Goal: Task Accomplishment & Management: Manage account settings

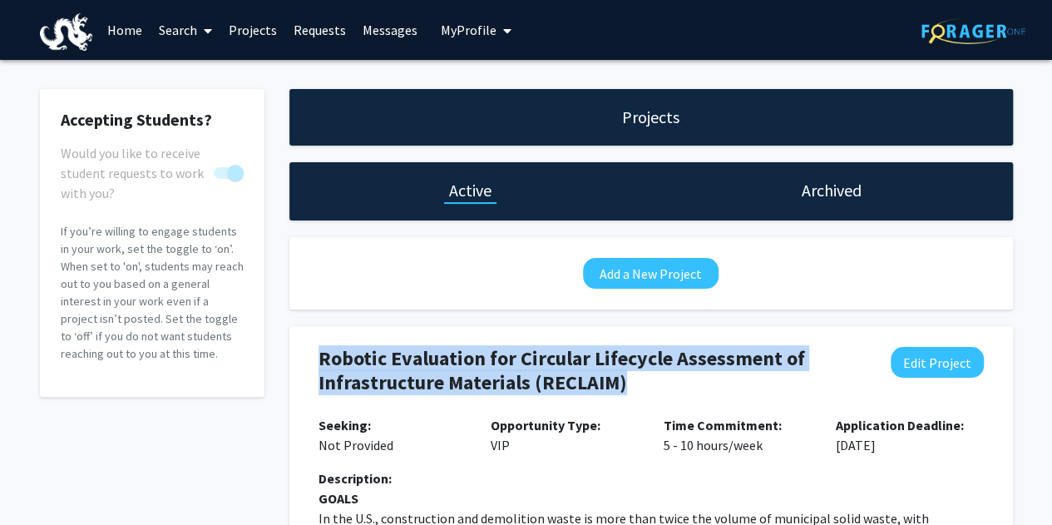
click at [250, 32] on link "Projects" at bounding box center [252, 30] width 65 height 58
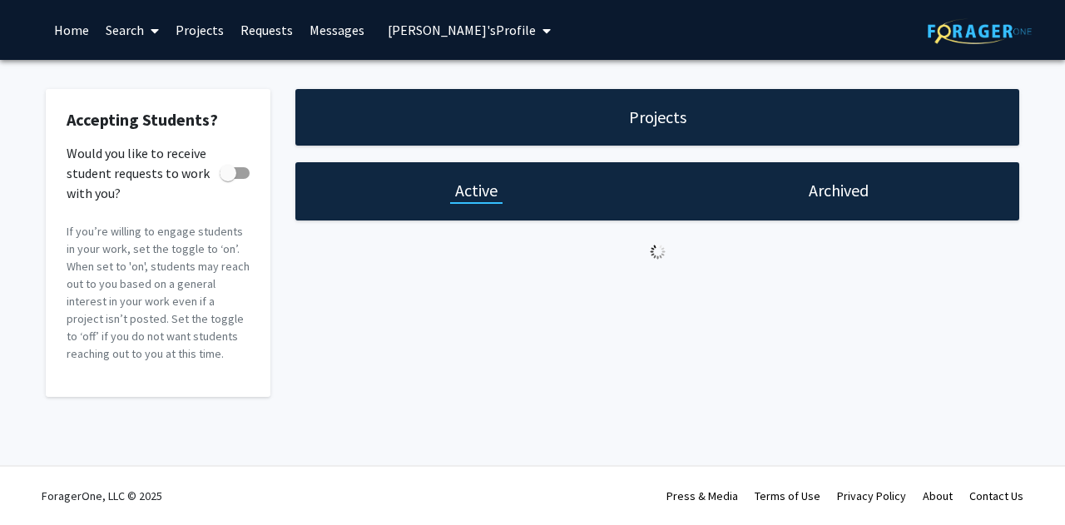
checkbox input "true"
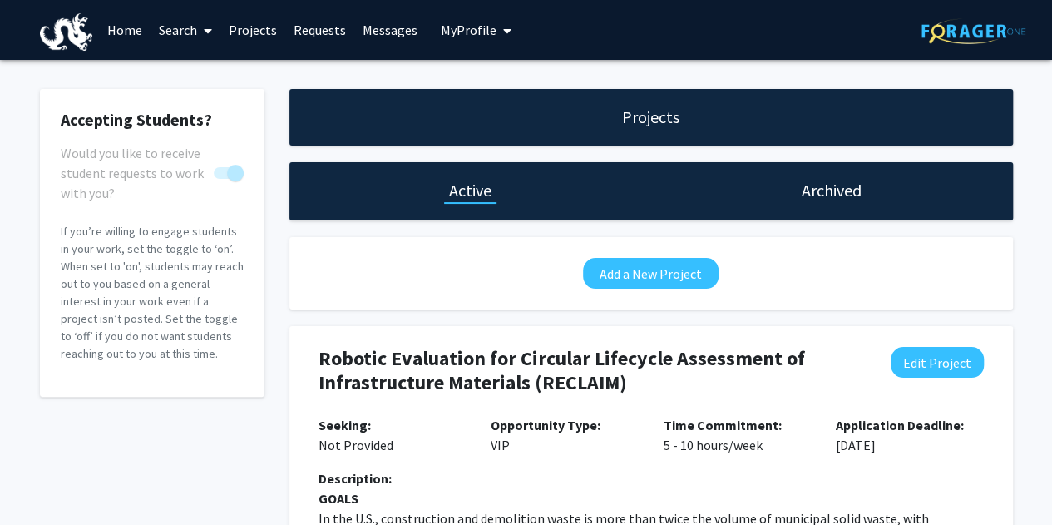
click at [260, 36] on link "Projects" at bounding box center [252, 30] width 65 height 58
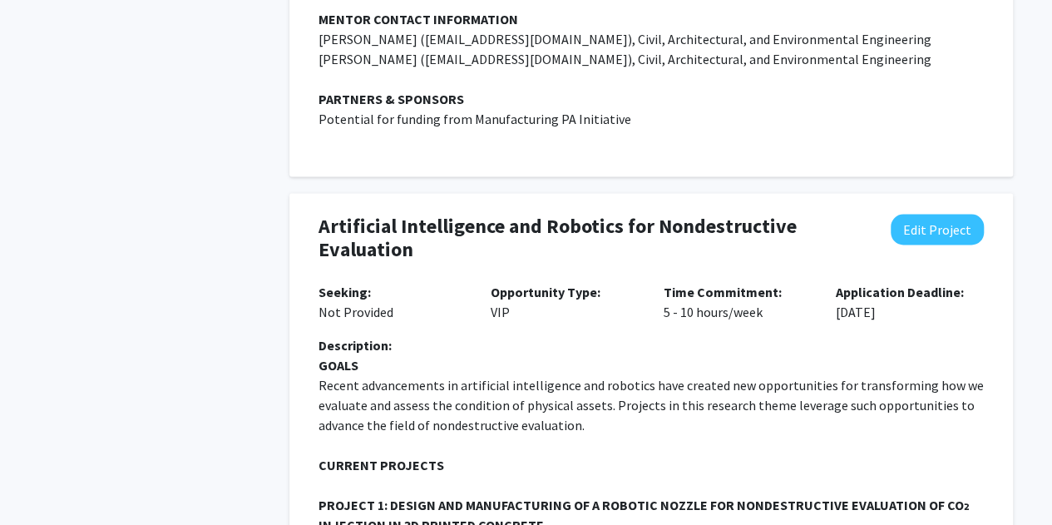
scroll to position [1376, 0]
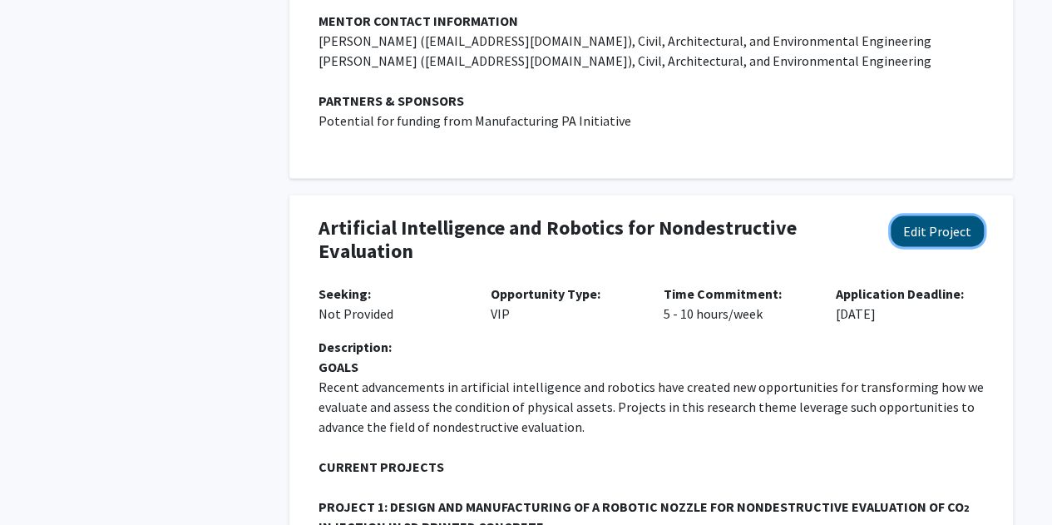
click at [955, 215] on button "Edit Project" at bounding box center [937, 230] width 93 height 31
select select "5 - 10"
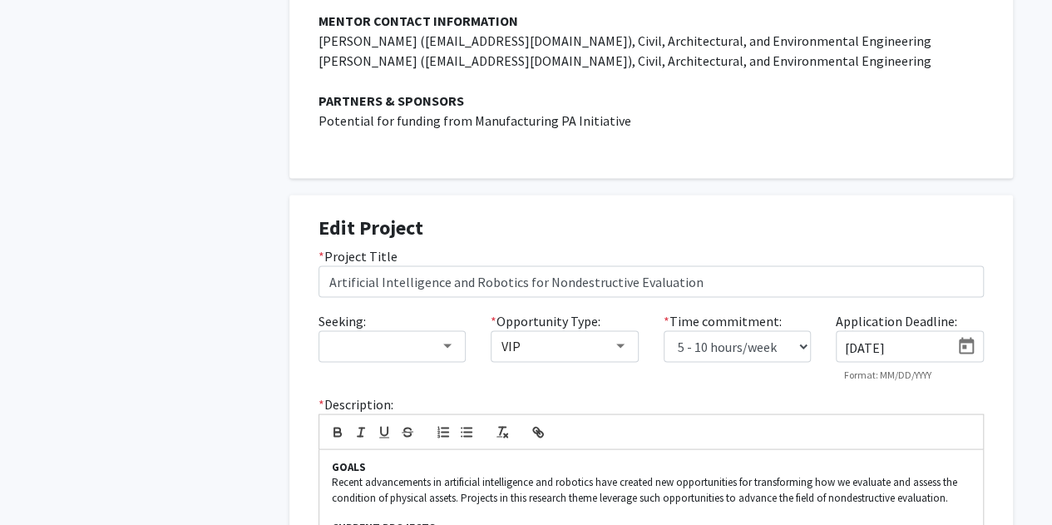
click at [961, 336] on icon "Open calendar" at bounding box center [967, 346] width 20 height 20
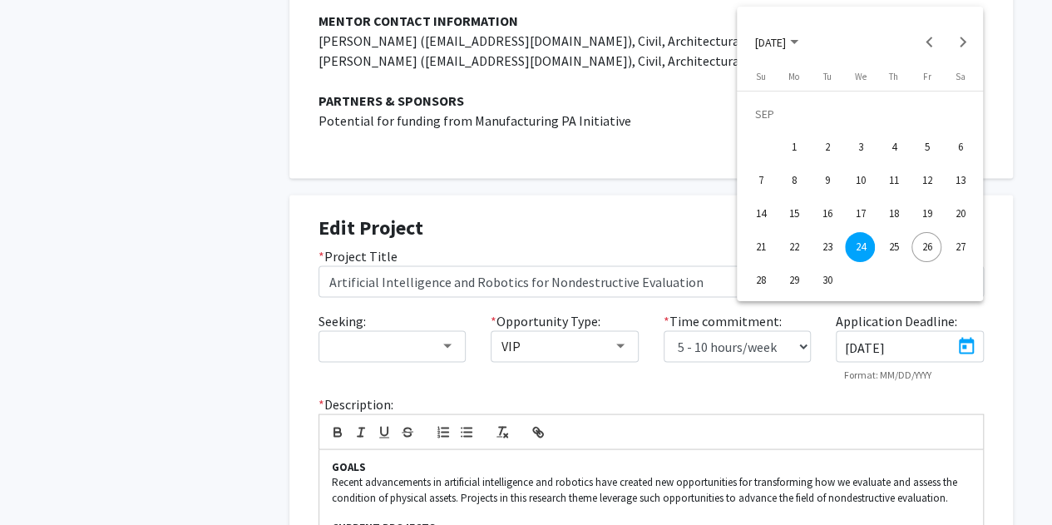
click at [932, 244] on div "26" at bounding box center [927, 247] width 30 height 30
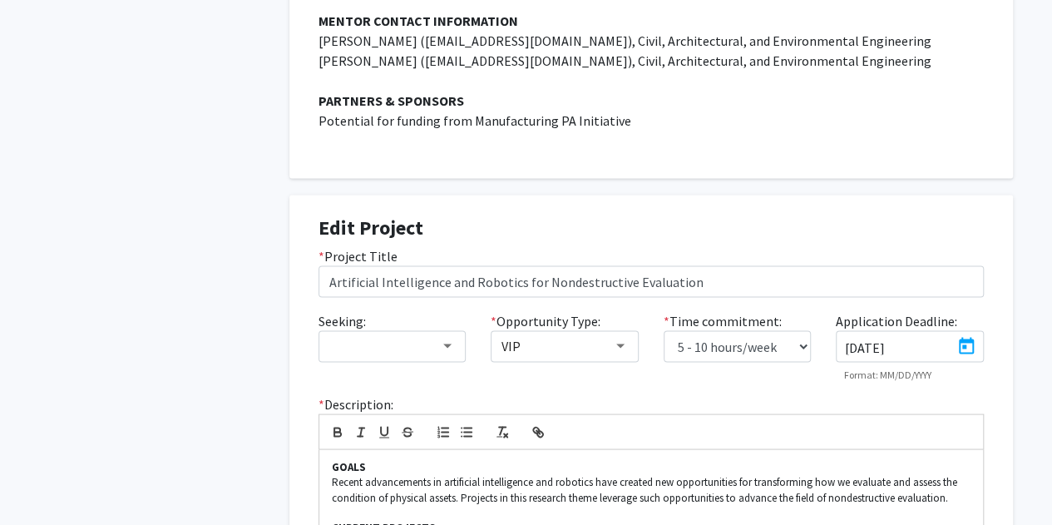
type input "9/26/2025"
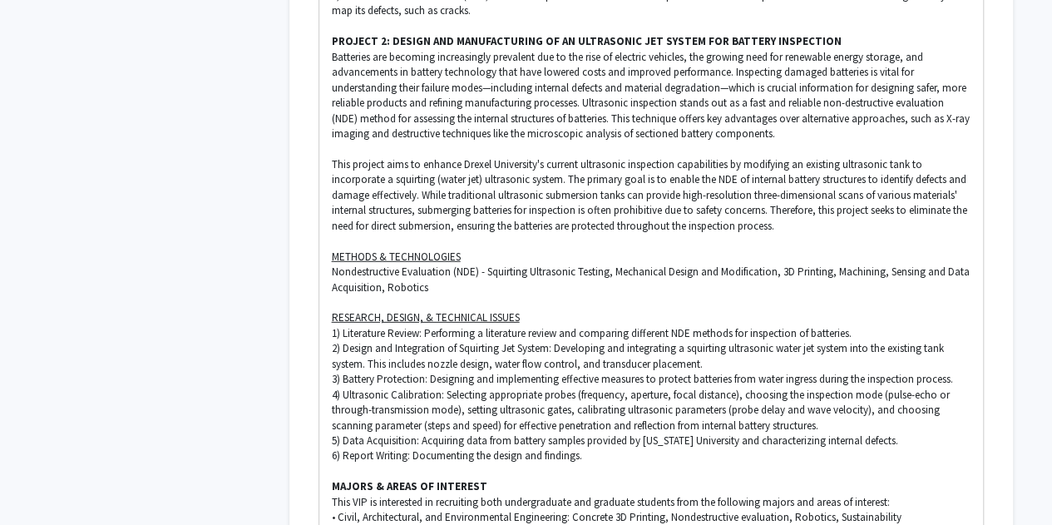
scroll to position [2529, 0]
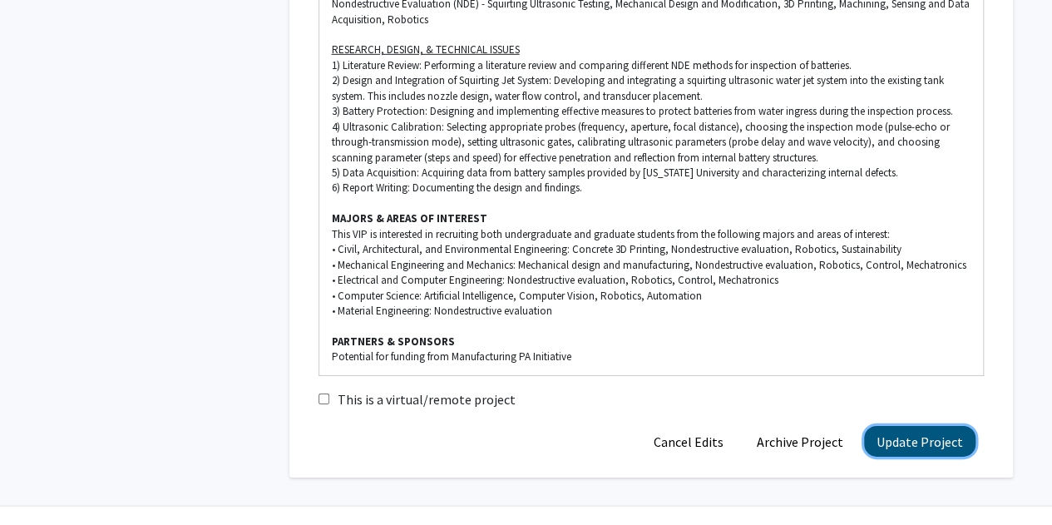
click at [947, 426] on button "Update Project" at bounding box center [919, 441] width 111 height 31
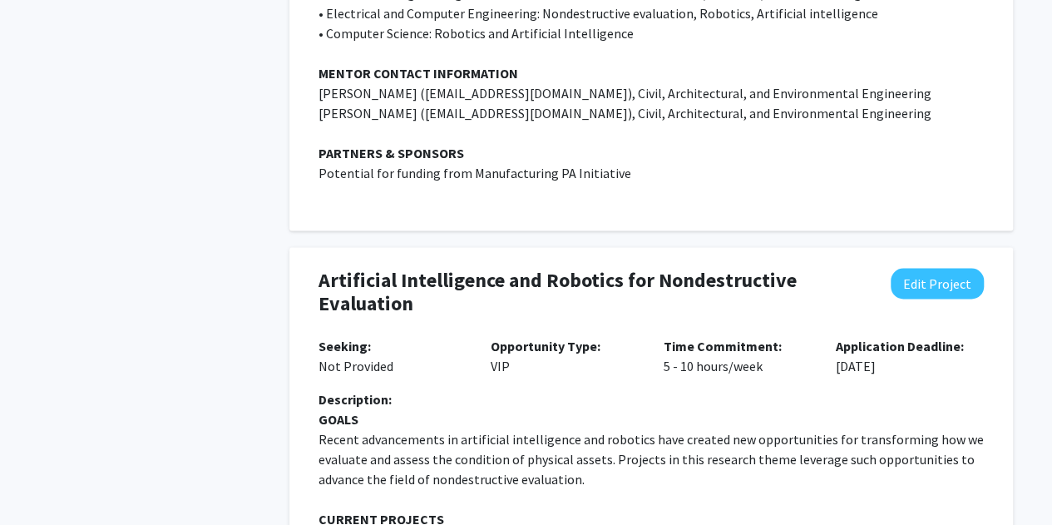
scroll to position [1324, 0]
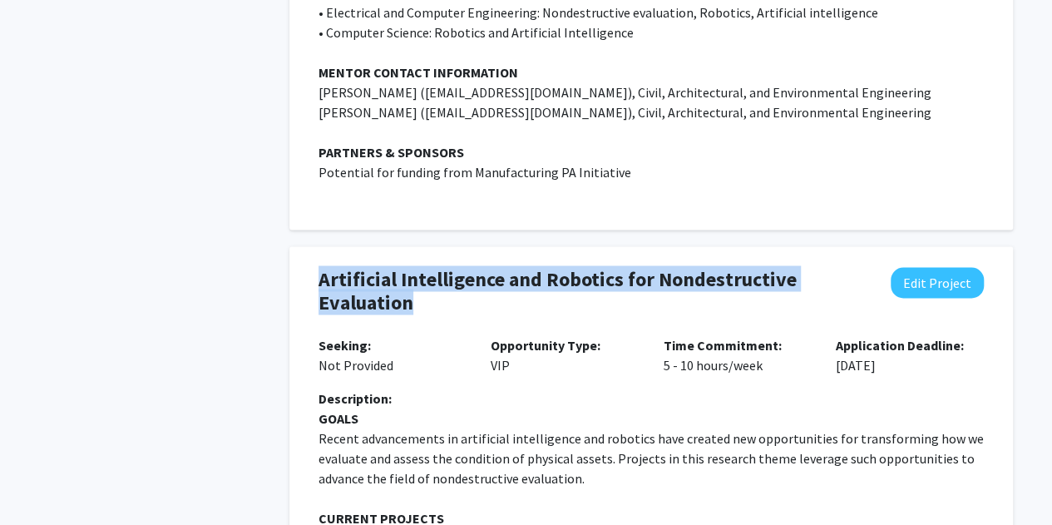
drag, startPoint x: 417, startPoint y: 262, endPoint x: 316, endPoint y: 238, distance: 103.5
click at [316, 267] on div "Artificial Intelligence and Robotics for Nondestructive Evaluation Edit Project" at bounding box center [651, 301] width 690 height 68
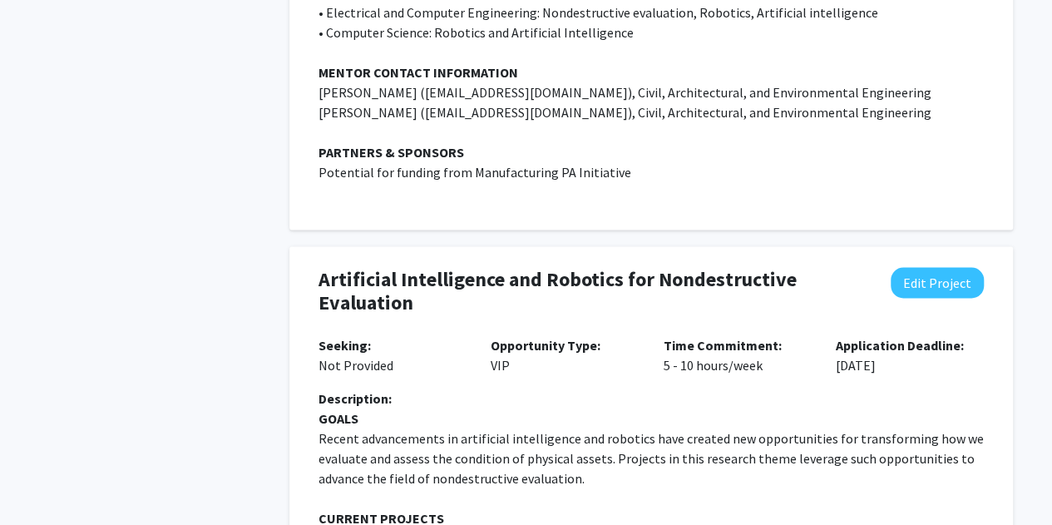
drag, startPoint x: 316, startPoint y: 238, endPoint x: 266, endPoint y: 230, distance: 50.5
click at [256, 230] on div "Accepting Students? Would you like to receive student requests to work with you…" at bounding box center [152, 418] width 250 height 3307
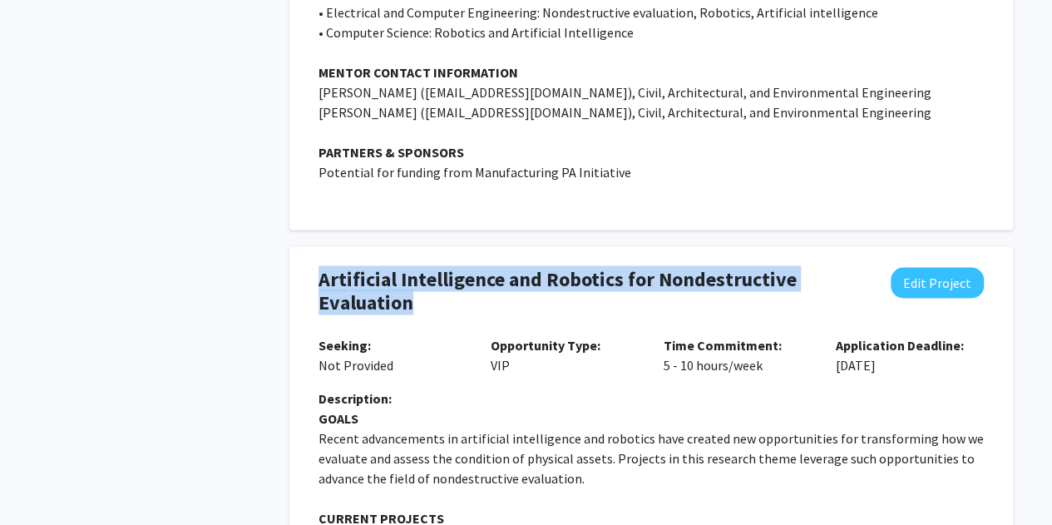
drag, startPoint x: 416, startPoint y: 263, endPoint x: 311, endPoint y: 233, distance: 109.0
click at [311, 267] on div "Artificial Intelligence and Robotics for Nondestructive Evaluation Edit Project" at bounding box center [651, 301] width 690 height 68
copy h4 "Artificial Intelligence and Robotics for Nondestructive Evaluation"
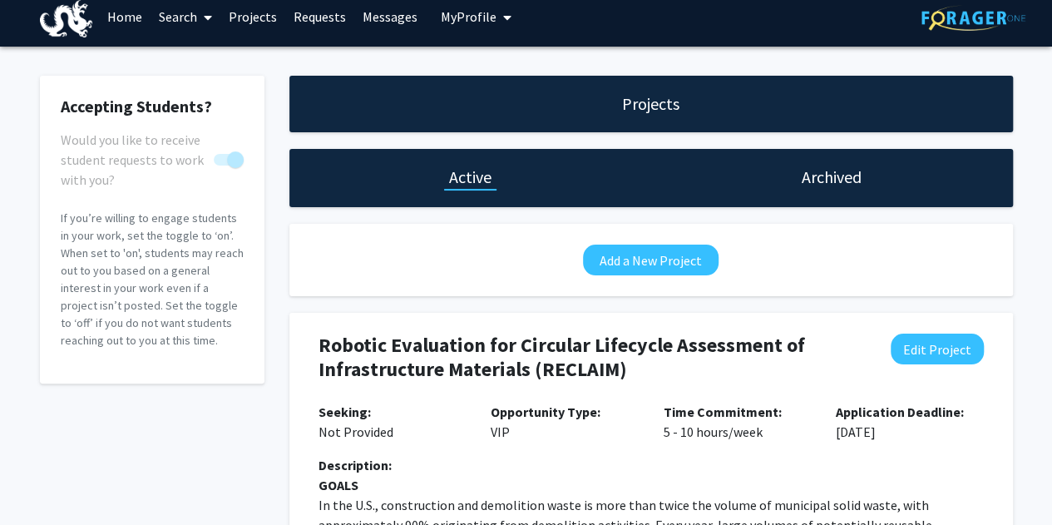
scroll to position [0, 0]
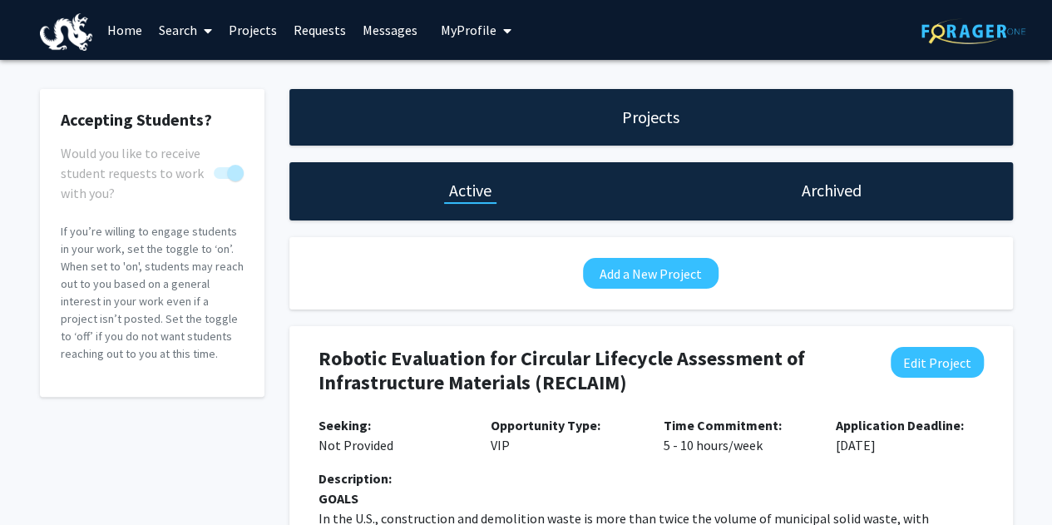
click at [261, 32] on link "Projects" at bounding box center [252, 30] width 65 height 58
click at [331, 33] on link "Requests" at bounding box center [319, 30] width 69 height 58
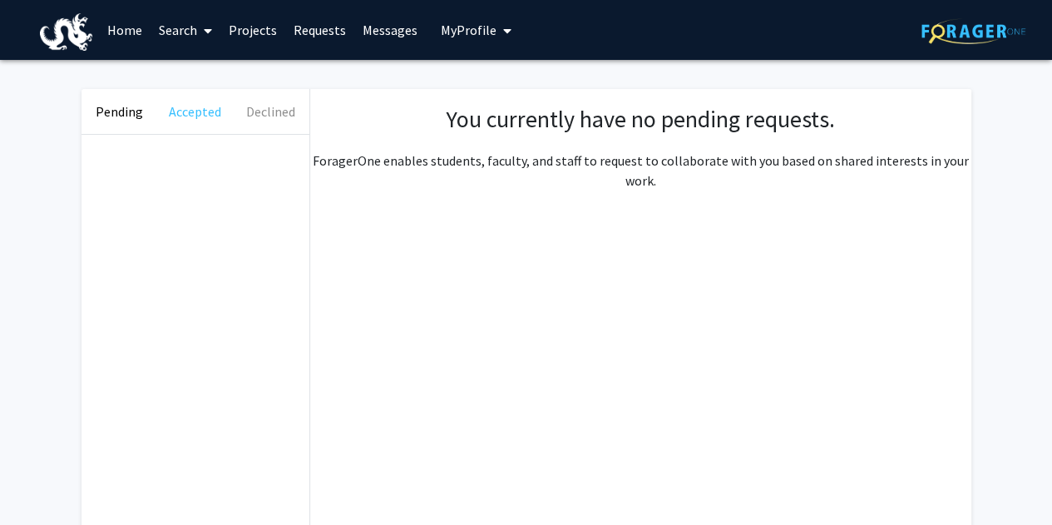
click at [199, 121] on button "Accepted" at bounding box center [195, 111] width 76 height 45
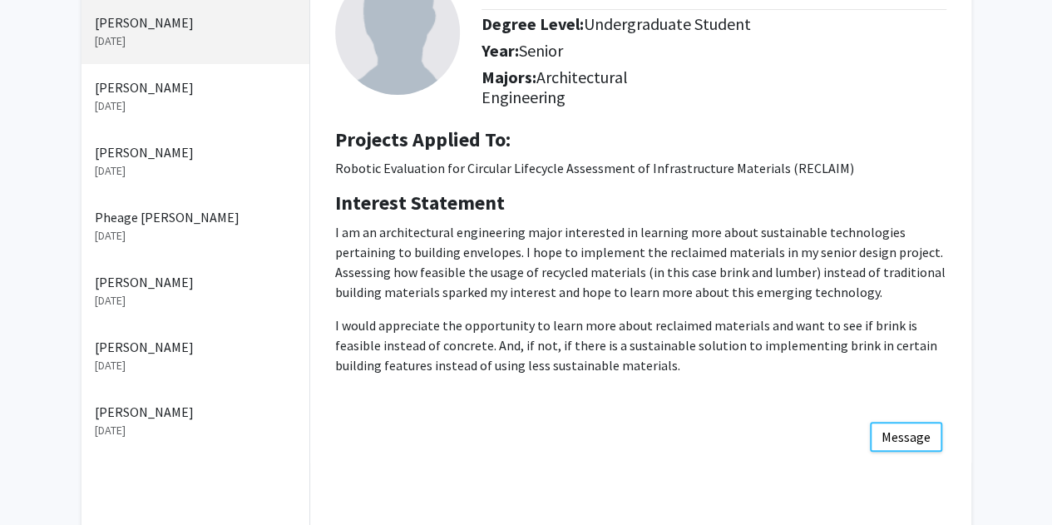
scroll to position [136, 0]
click at [147, 282] on p "Jessica Wu" at bounding box center [195, 281] width 201 height 20
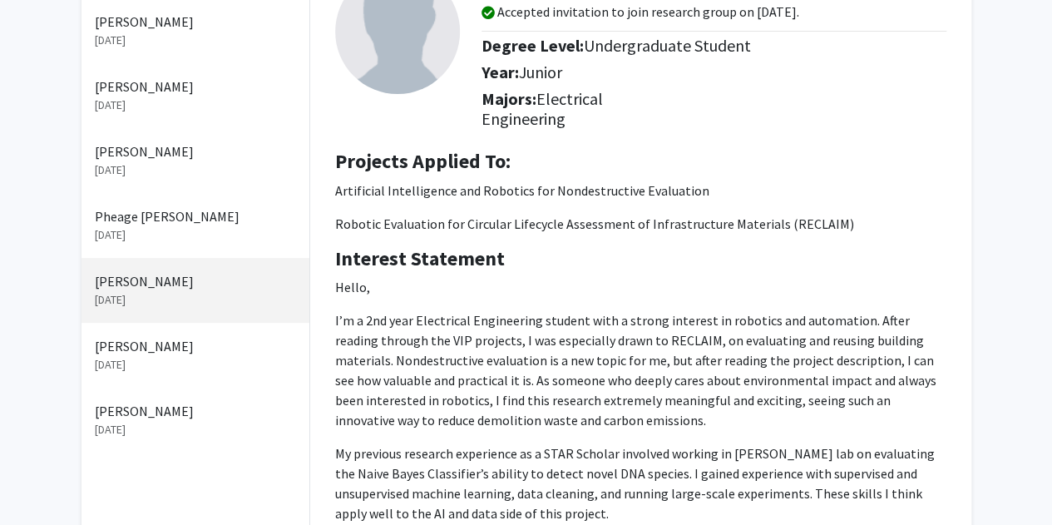
click at [157, 417] on p "Alejandra Holgate" at bounding box center [195, 411] width 201 height 20
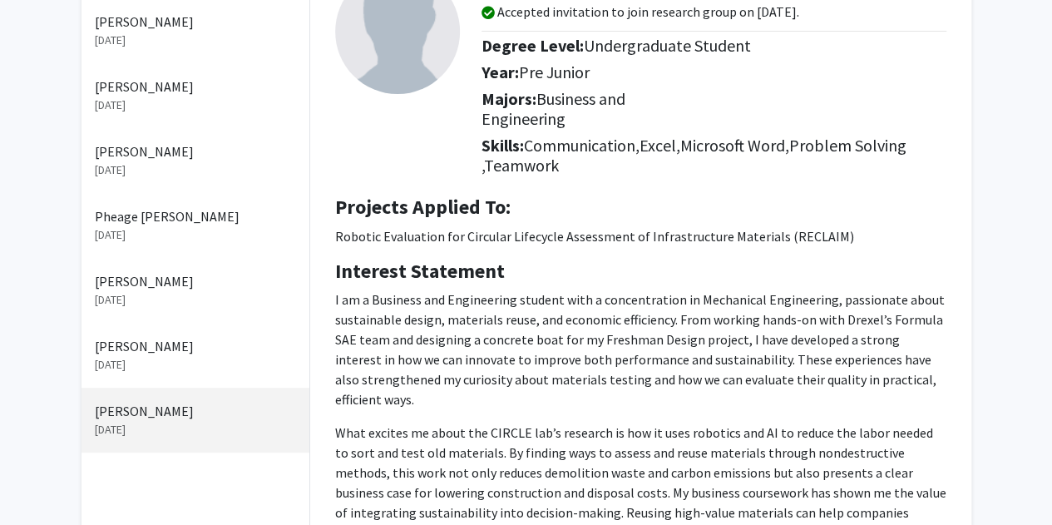
click at [379, 244] on p "Robotic Evaluation for Circular Lifecycle Assessment of Infrastructure Material…" at bounding box center [640, 236] width 611 height 20
click at [380, 244] on p "Robotic Evaluation for Circular Lifecycle Assessment of Infrastructure Material…" at bounding box center [640, 236] width 611 height 20
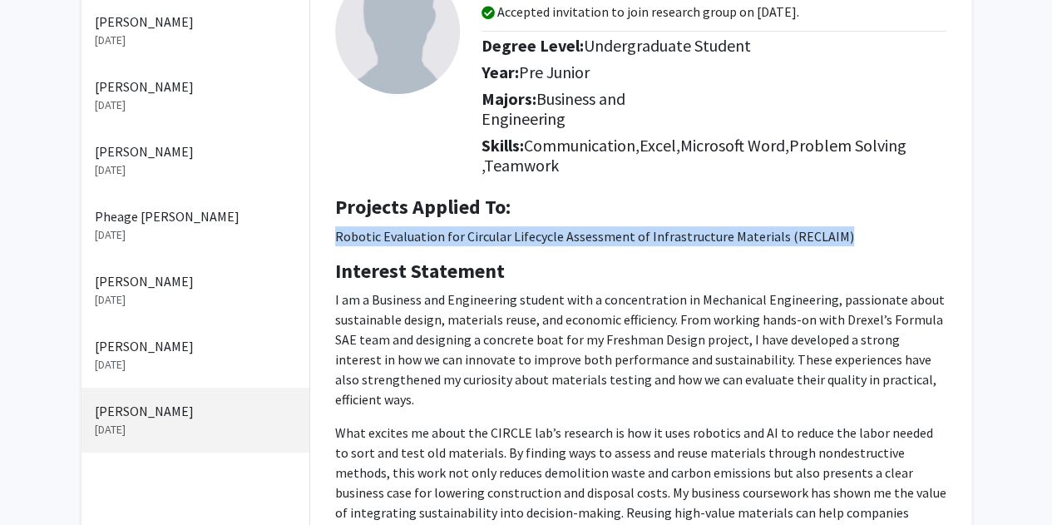
click at [380, 244] on p "Robotic Evaluation for Circular Lifecycle Assessment of Infrastructure Material…" at bounding box center [640, 236] width 611 height 20
copy p "Robotic Evaluation for Circular Lifecycle Assessment of Infrastructure Material…"
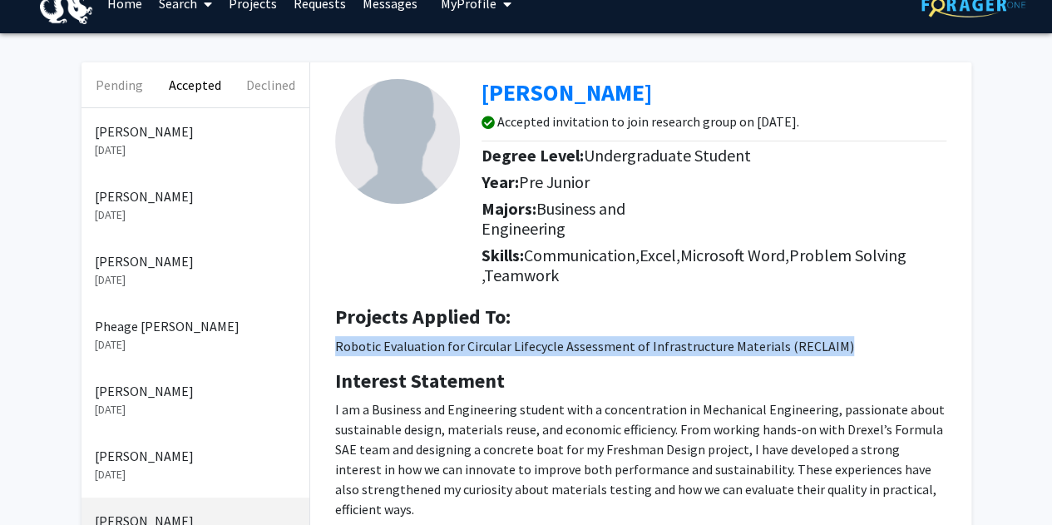
scroll to position [28, 0]
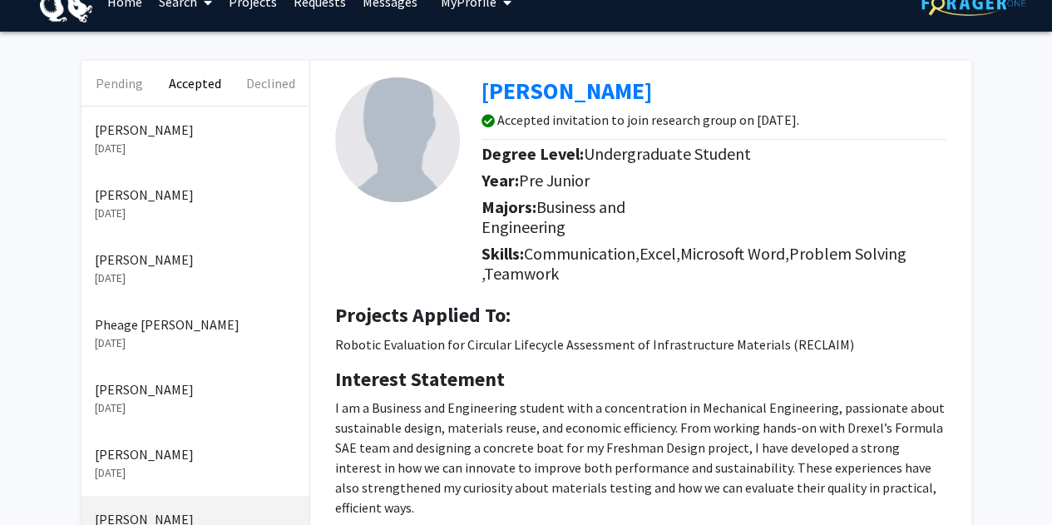
click at [115, 206] on p "[DATE]" at bounding box center [195, 213] width 201 height 17
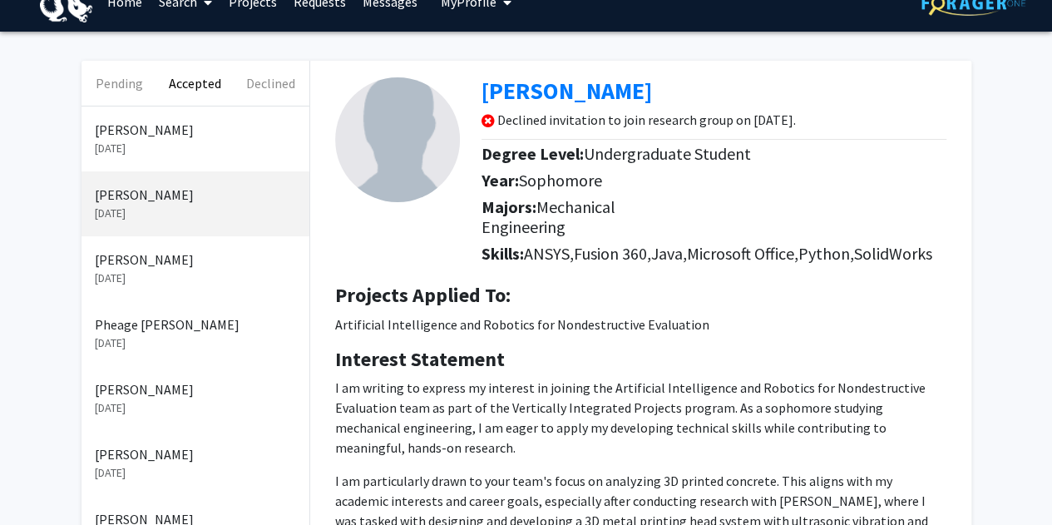
click at [433, 325] on p "Artificial Intelligence and Robotics for Nondestructive Evaluation" at bounding box center [640, 324] width 611 height 20
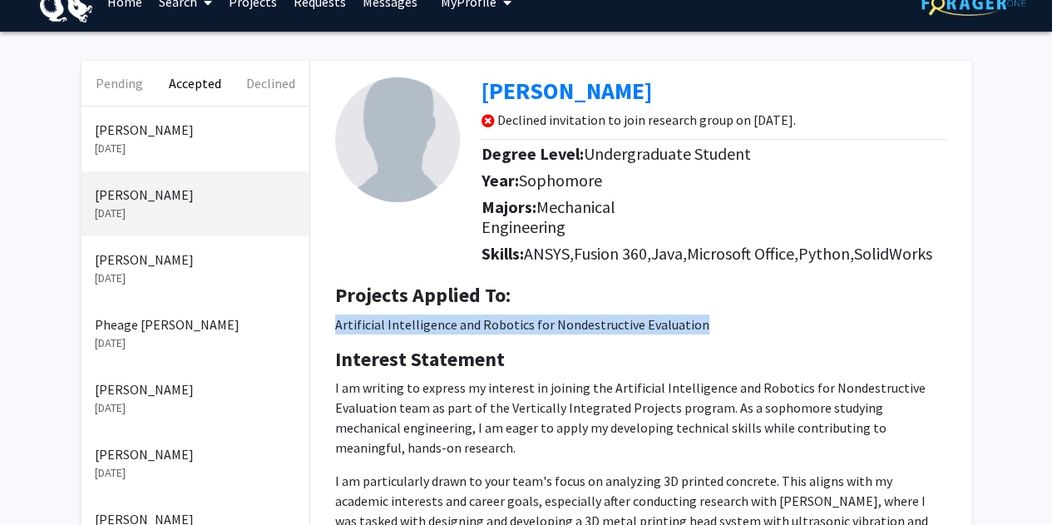
click at [433, 325] on p "Artificial Intelligence and Robotics for Nondestructive Evaluation" at bounding box center [640, 324] width 611 height 20
copy p "Artificial Intelligence and Robotics for Nondestructive Evaluation"
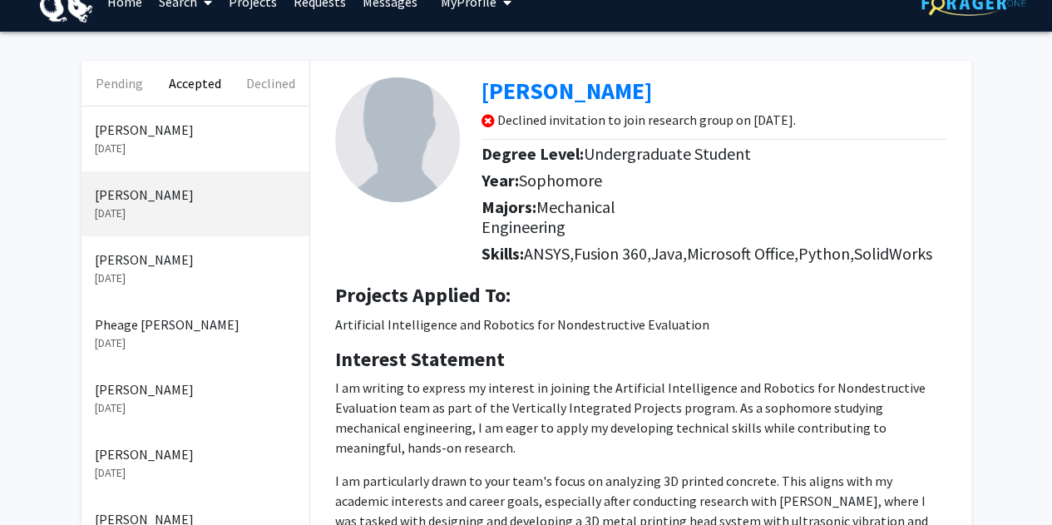
drag, startPoint x: 0, startPoint y: 131, endPoint x: 206, endPoint y: 82, distance: 211.9
click at [7, 127] on div "Pending Accepted Declined Emily Walls Sep 26, 2025 Alyssa Barr Sep 17, 2025 Dua…" at bounding box center [526, 436] width 1052 height 808
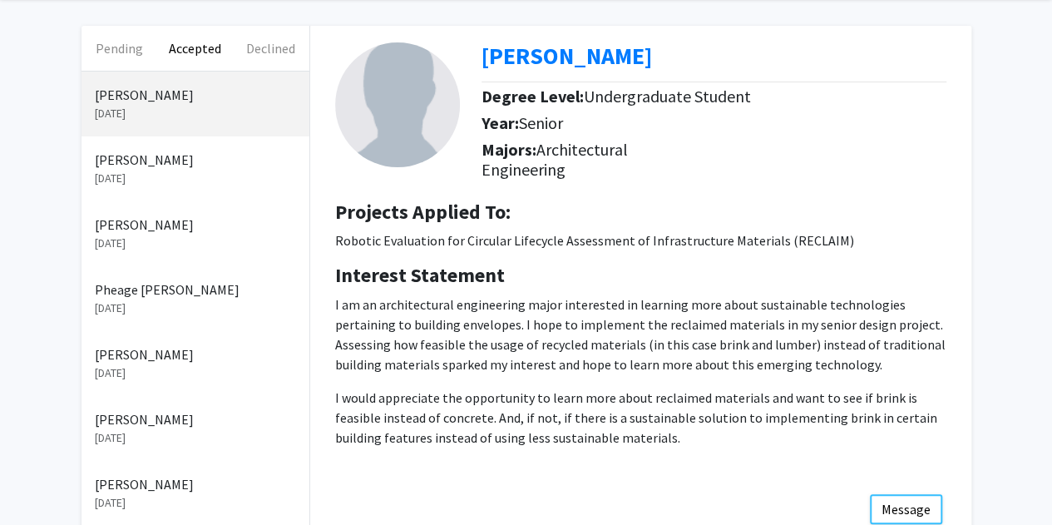
scroll to position [233, 0]
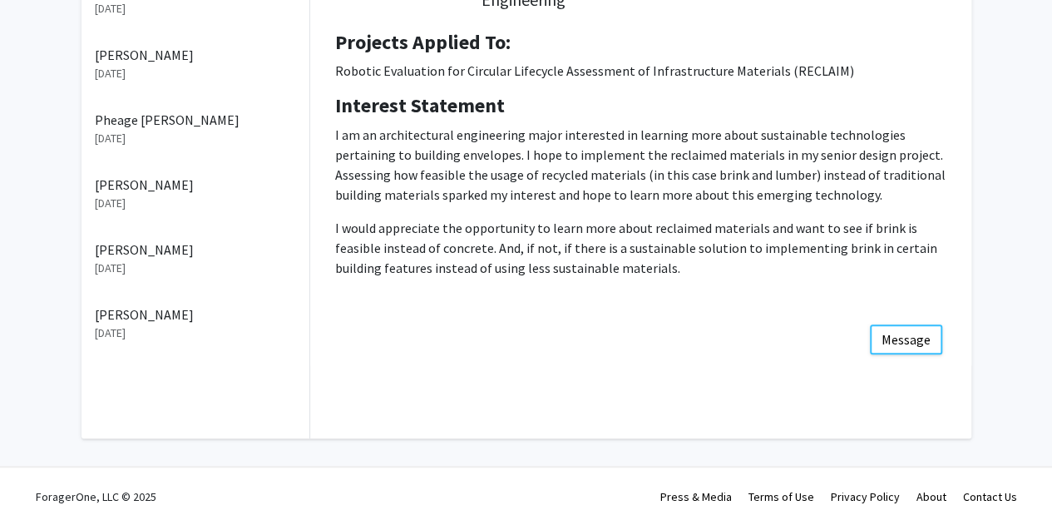
drag, startPoint x: 186, startPoint y: 249, endPoint x: 83, endPoint y: 247, distance: 103.2
click at [83, 247] on div "[PERSON_NAME] [DATE]" at bounding box center [196, 258] width 228 height 65
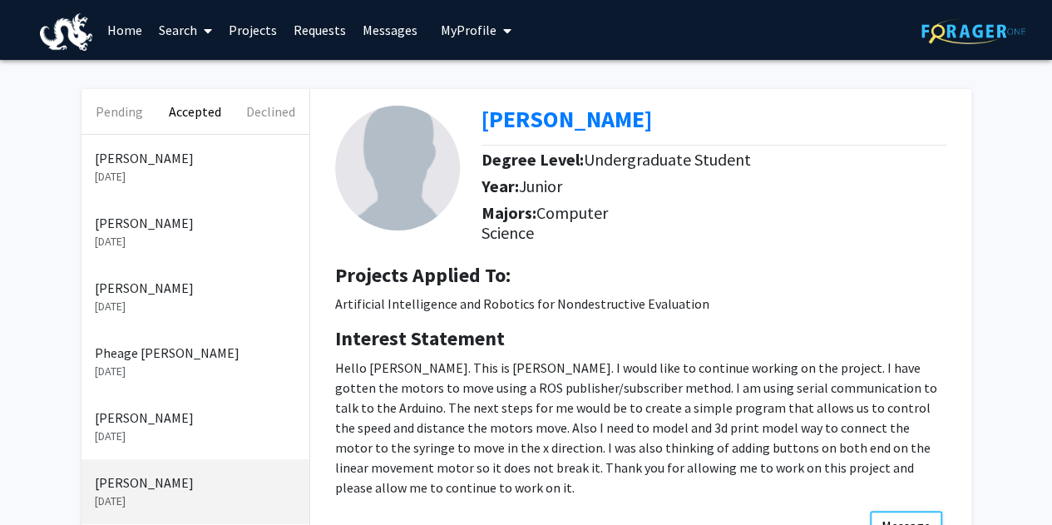
click at [145, 222] on p "[PERSON_NAME]" at bounding box center [195, 223] width 201 height 20
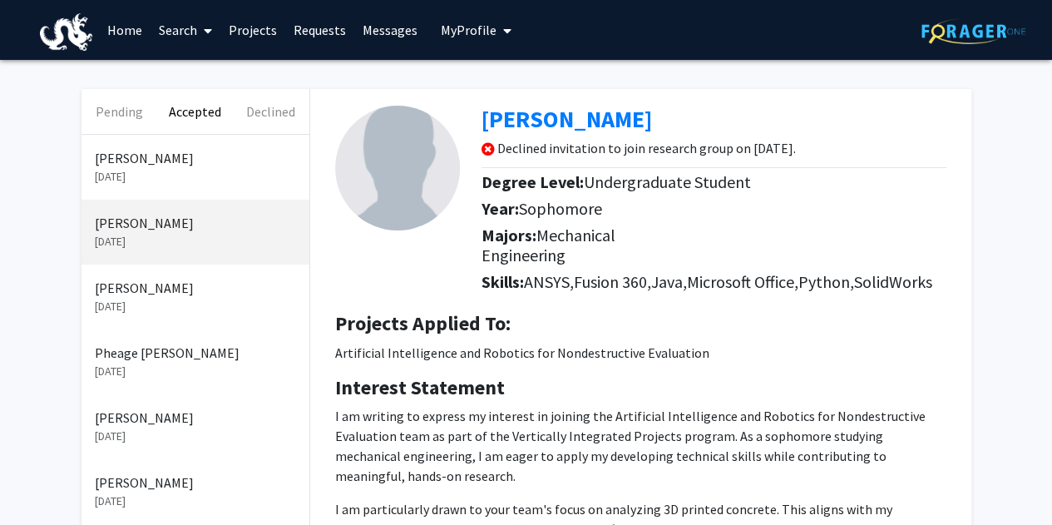
click at [136, 295] on p "[PERSON_NAME]" at bounding box center [195, 288] width 201 height 20
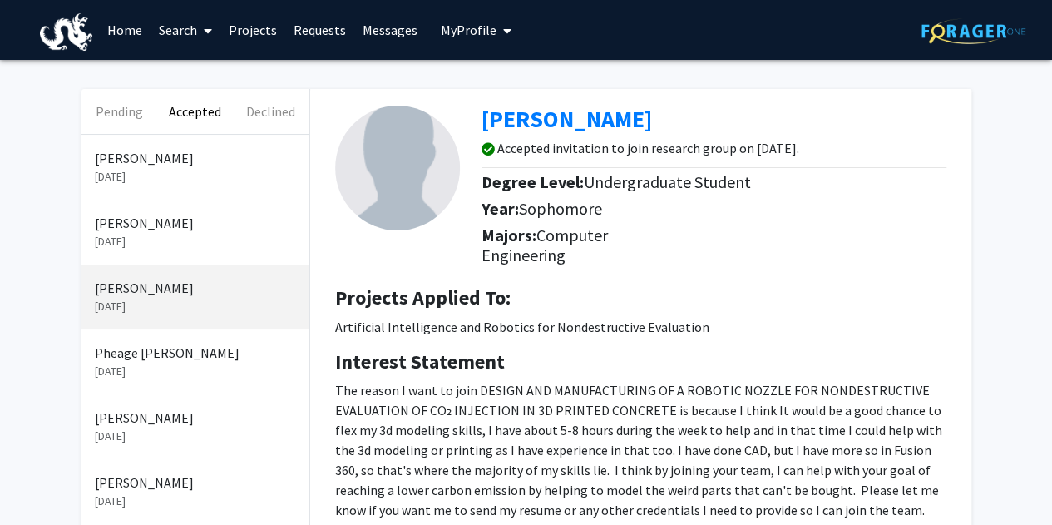
click at [141, 237] on p "[DATE]" at bounding box center [195, 241] width 201 height 17
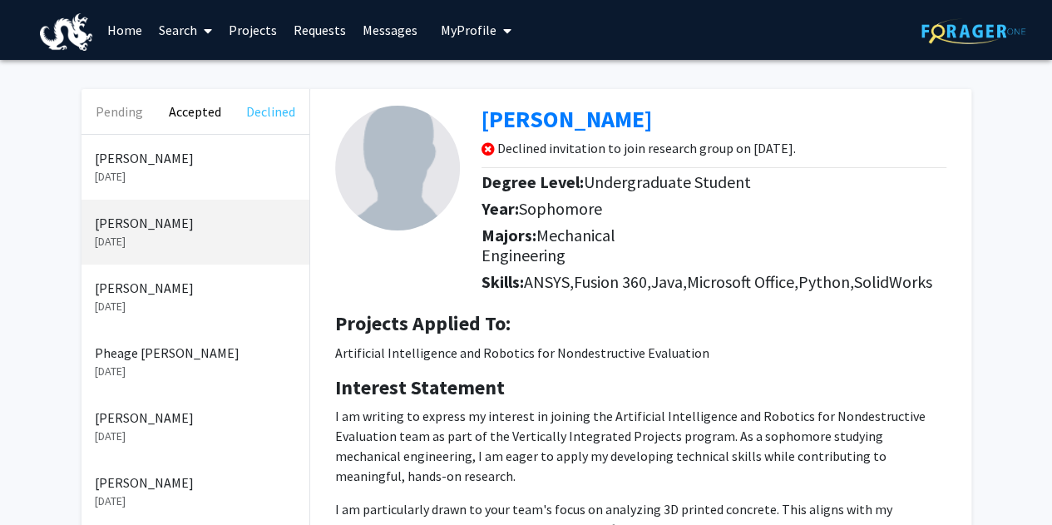
click at [276, 117] on button "Declined" at bounding box center [271, 111] width 76 height 45
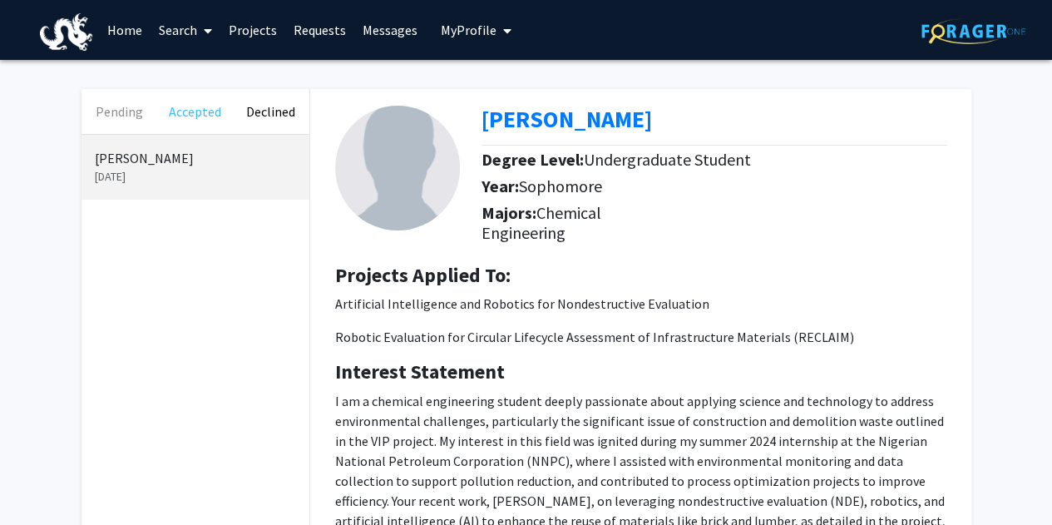
click at [185, 111] on button "Accepted" at bounding box center [195, 111] width 76 height 45
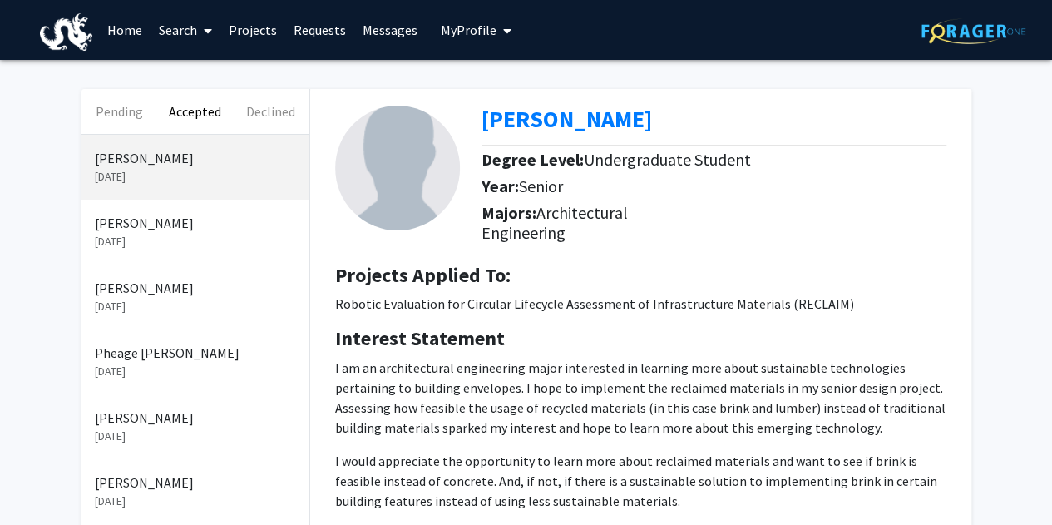
click at [147, 231] on p "[PERSON_NAME]" at bounding box center [195, 223] width 201 height 20
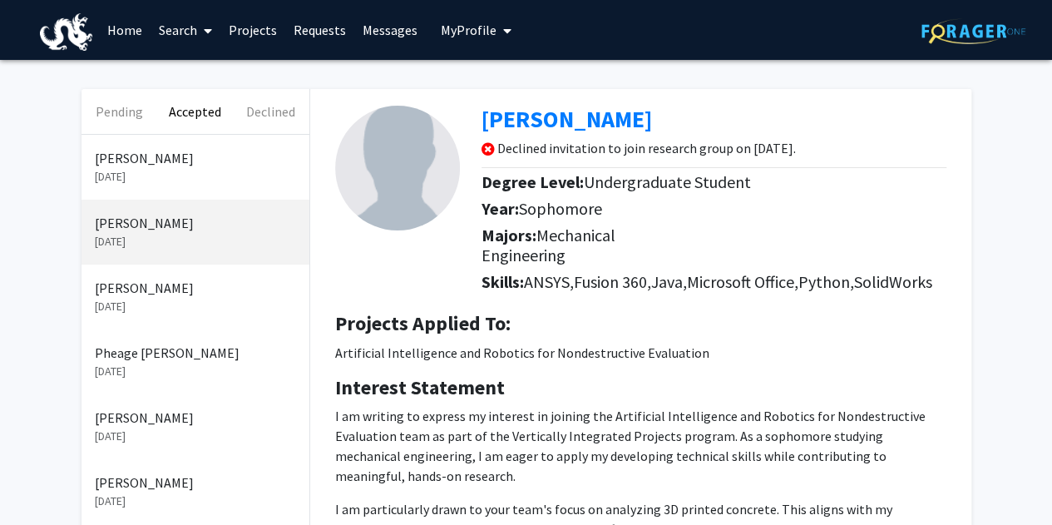
click at [156, 169] on p "[DATE]" at bounding box center [195, 176] width 201 height 17
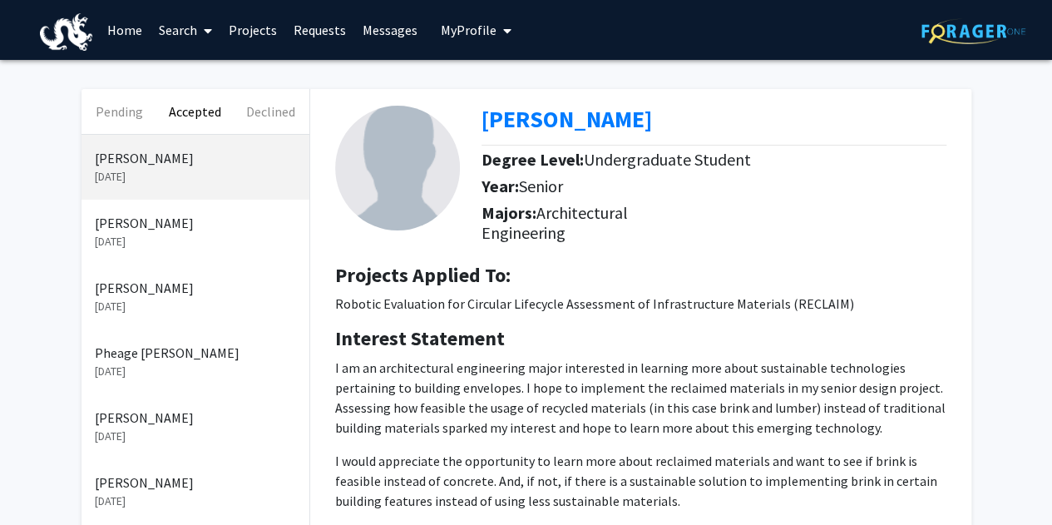
click at [141, 235] on p "[DATE]" at bounding box center [195, 241] width 201 height 17
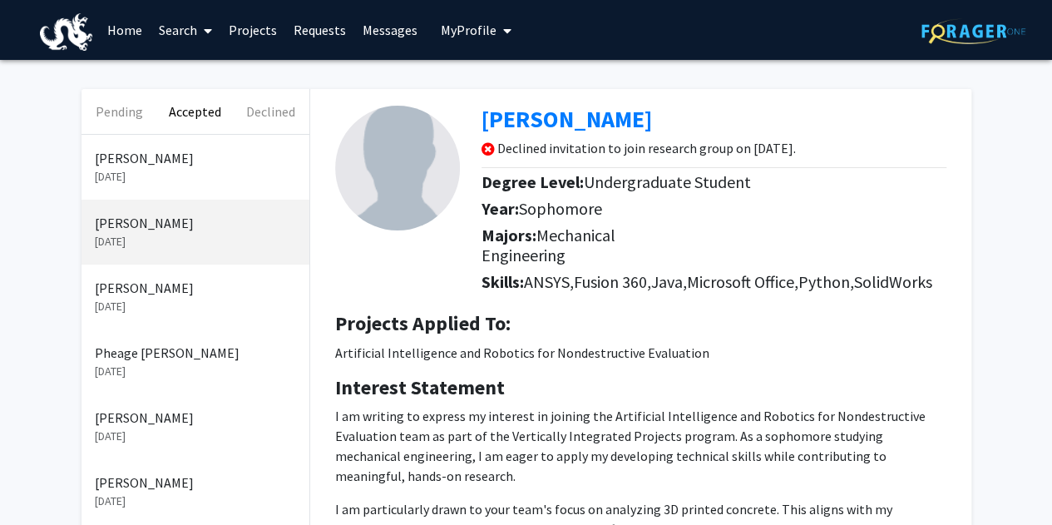
click at [151, 185] on div "[PERSON_NAME] [DATE]" at bounding box center [196, 167] width 228 height 65
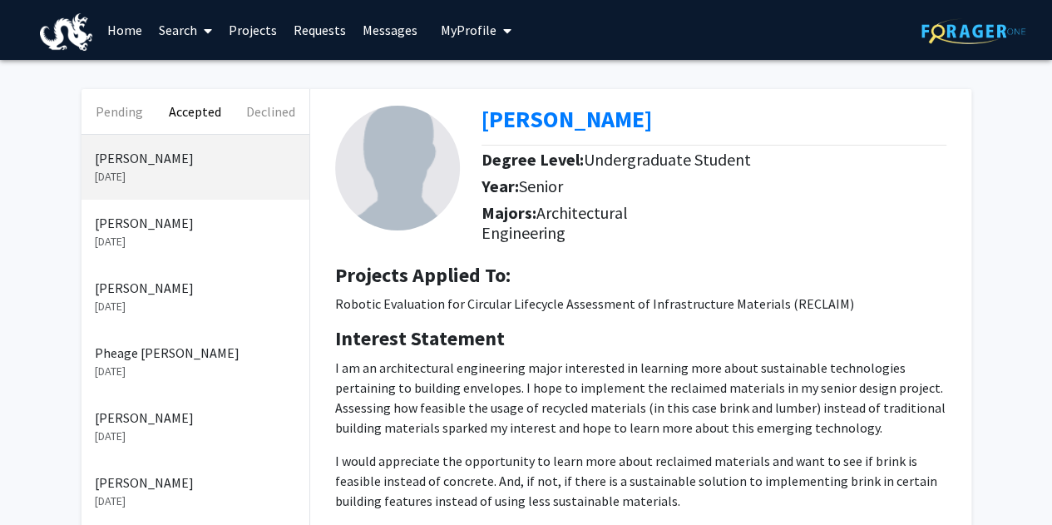
click at [106, 218] on p "[PERSON_NAME]" at bounding box center [195, 223] width 201 height 20
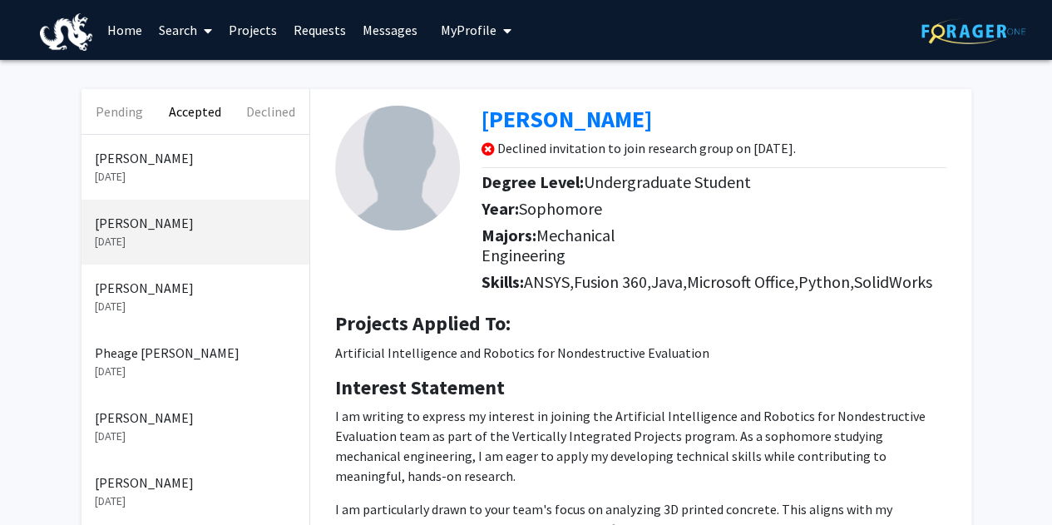
click at [133, 302] on p "[DATE]" at bounding box center [195, 306] width 201 height 17
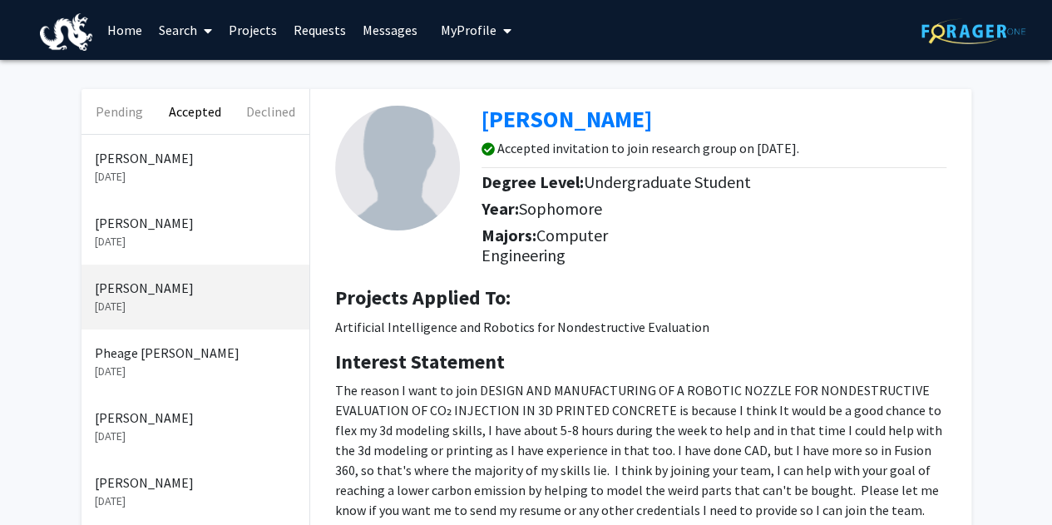
click at [133, 359] on p "Pheage [PERSON_NAME]" at bounding box center [195, 353] width 201 height 20
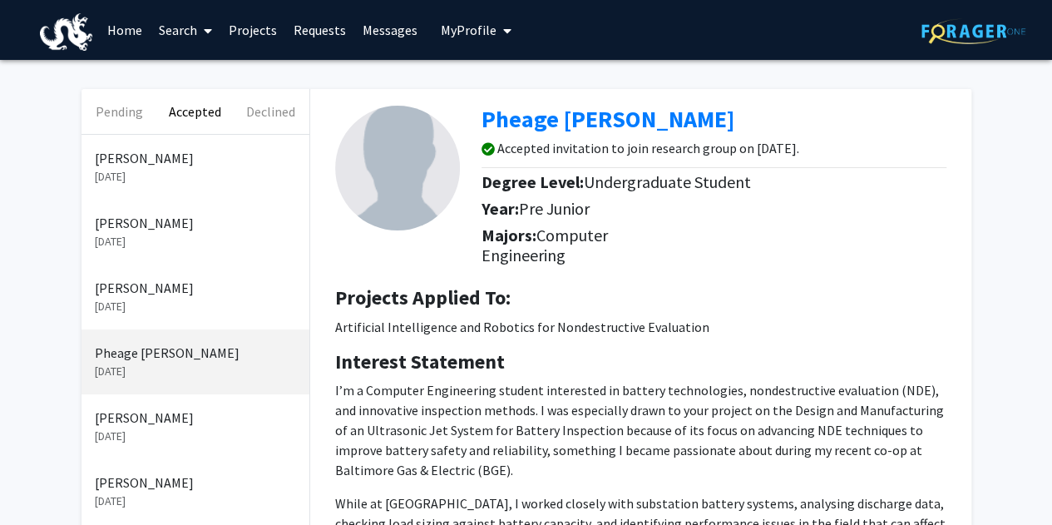
scroll to position [87, 0]
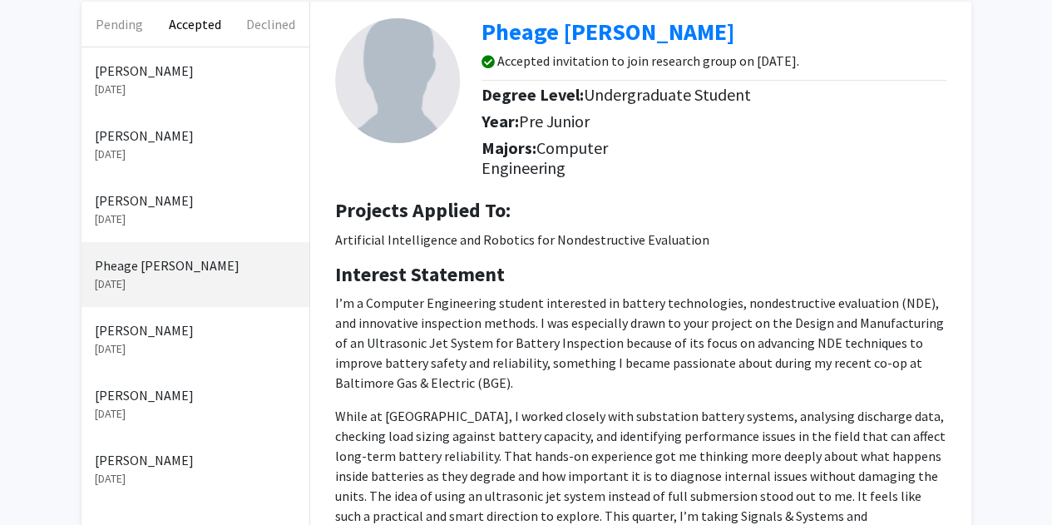
click at [140, 355] on p "[DATE]" at bounding box center [195, 348] width 201 height 17
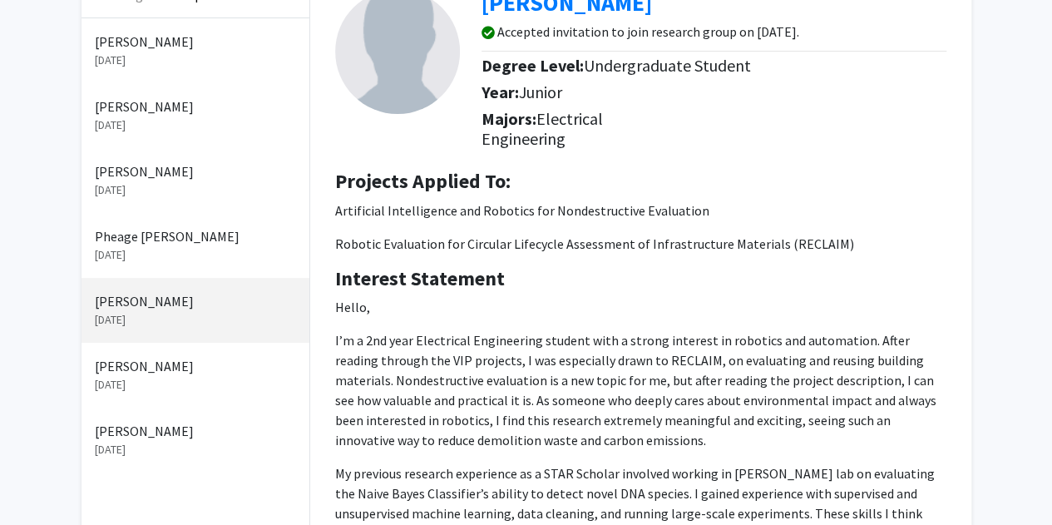
scroll to position [119, 0]
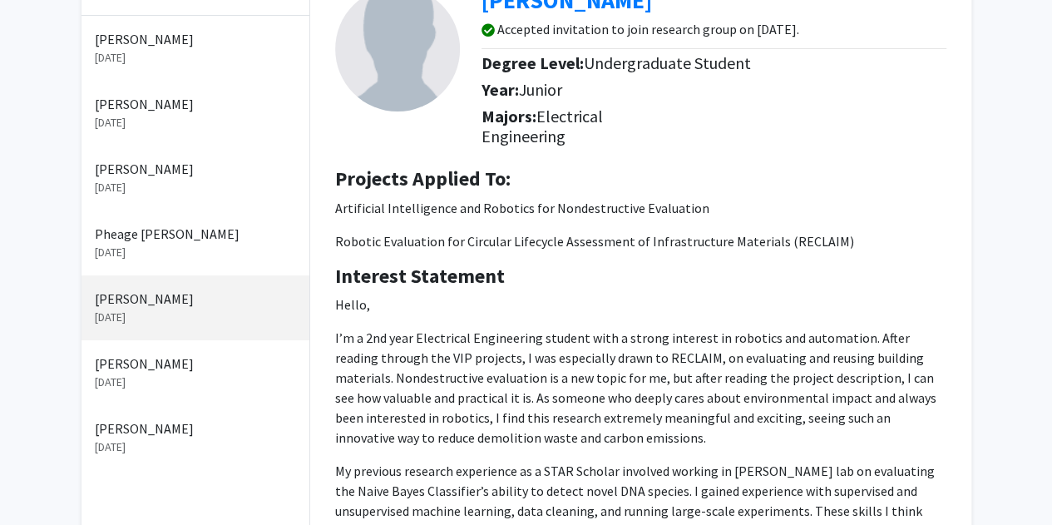
click at [148, 378] on p "[DATE]" at bounding box center [195, 381] width 201 height 17
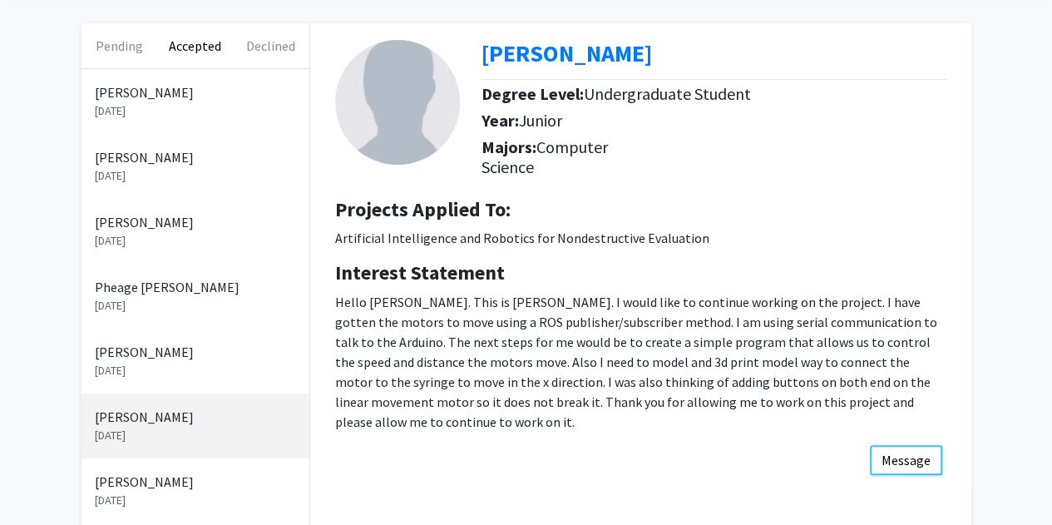
scroll to position [177, 0]
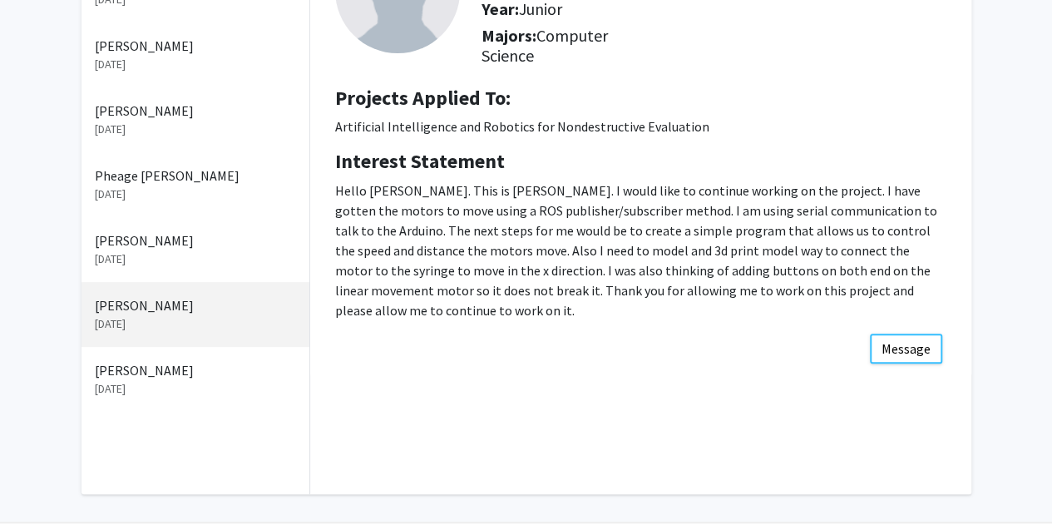
click at [171, 395] on p "[DATE]" at bounding box center [195, 388] width 201 height 17
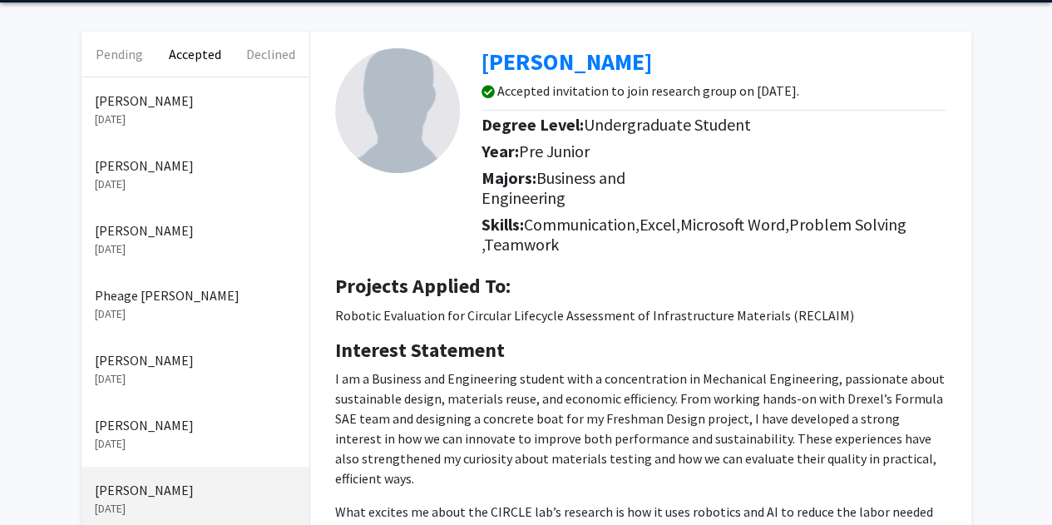
scroll to position [57, 0]
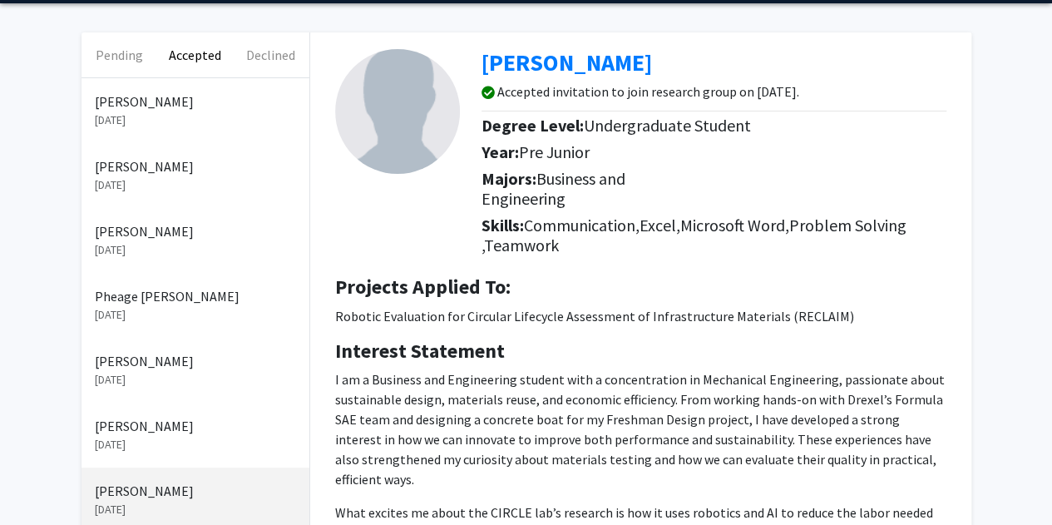
click at [170, 423] on p "[PERSON_NAME]" at bounding box center [195, 426] width 201 height 20
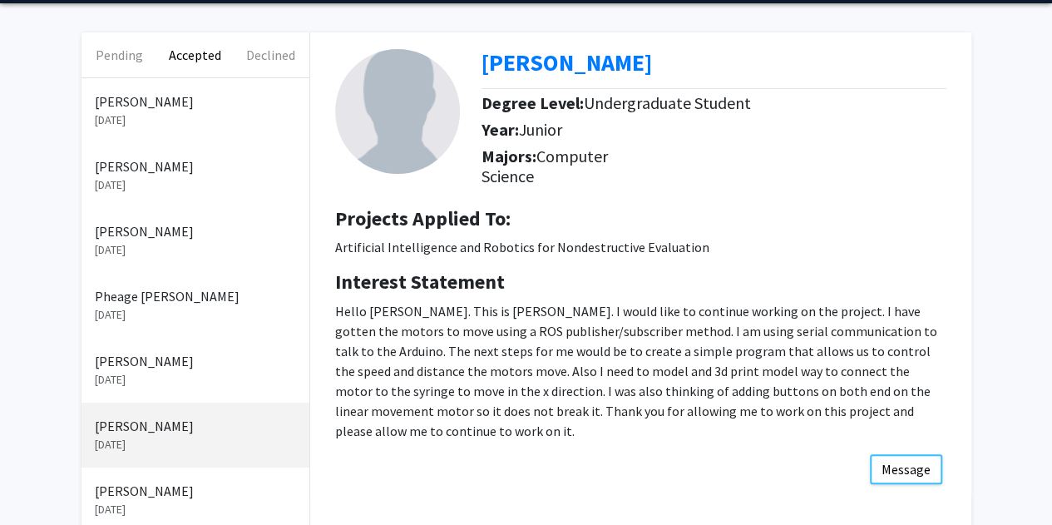
click at [195, 311] on p "[DATE]" at bounding box center [195, 314] width 201 height 17
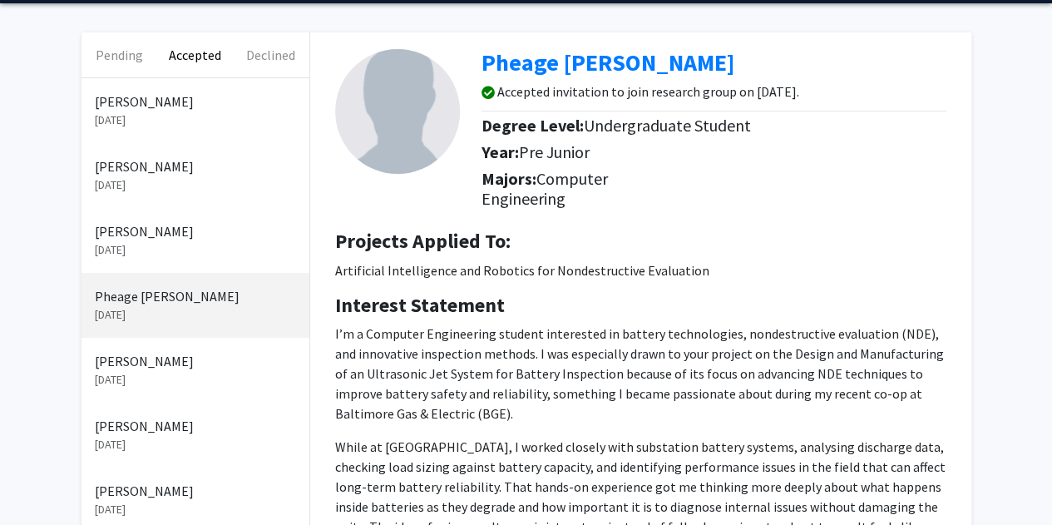
click at [199, 240] on p "[PERSON_NAME]" at bounding box center [195, 231] width 201 height 20
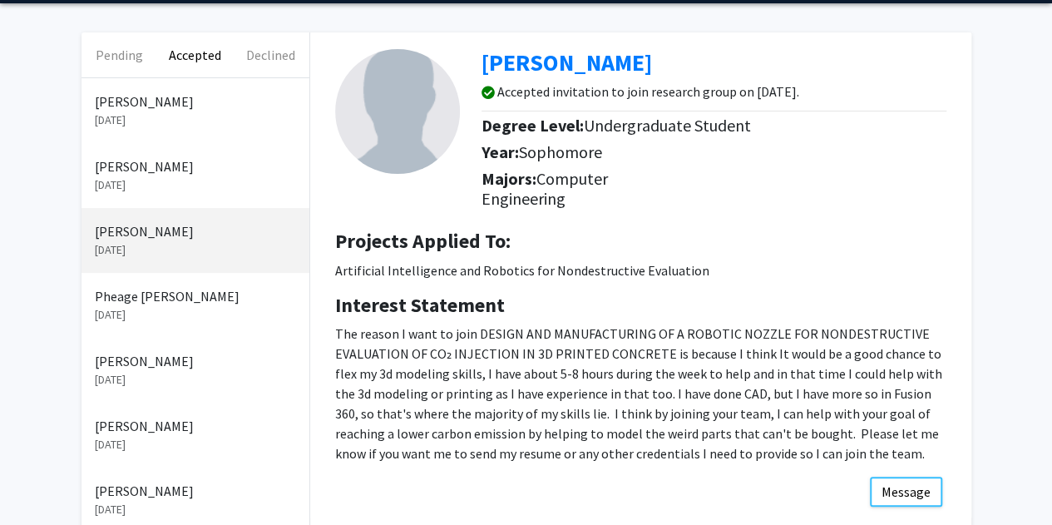
click at [210, 172] on p "[PERSON_NAME]" at bounding box center [195, 166] width 201 height 20
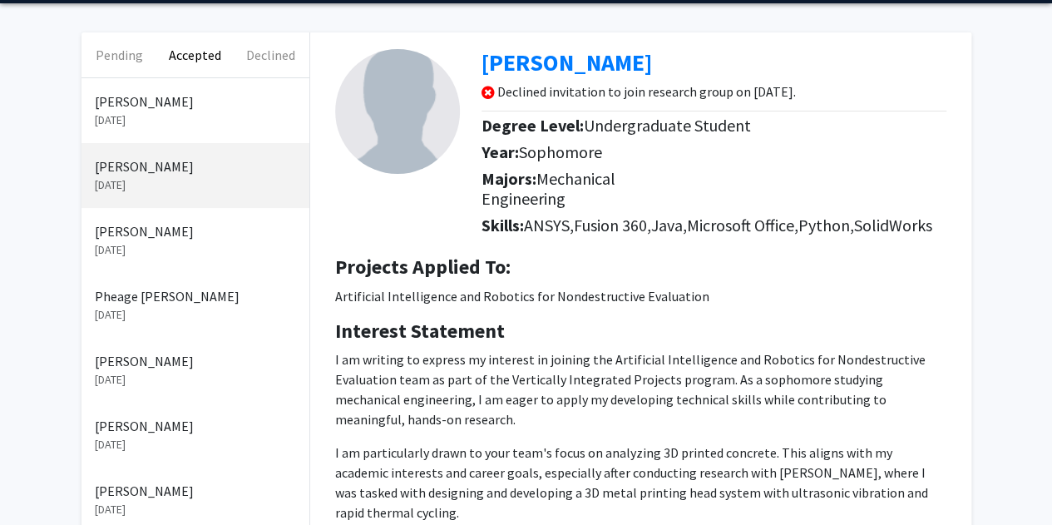
click at [191, 217] on div "[PERSON_NAME] [DATE]" at bounding box center [196, 240] width 228 height 65
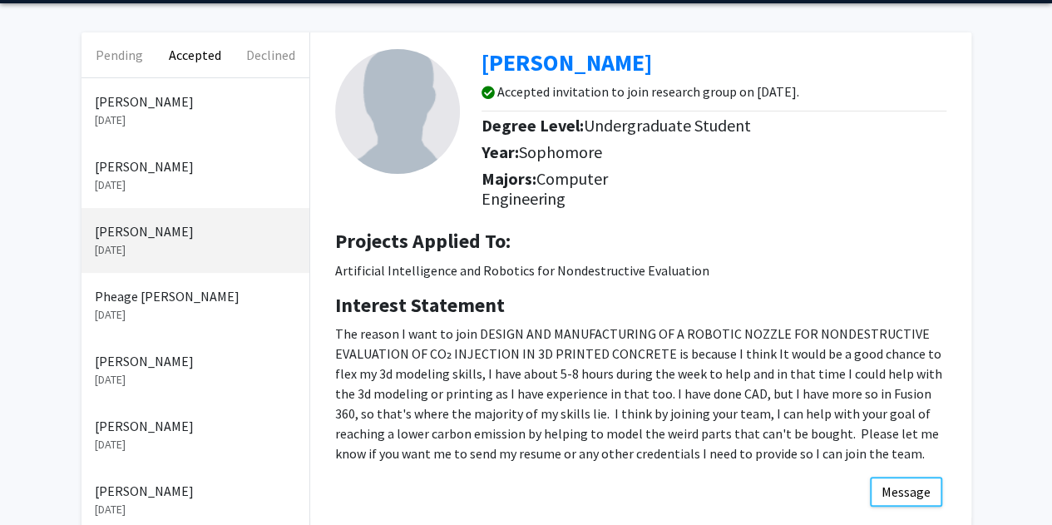
click at [176, 349] on div "[PERSON_NAME] [DATE]" at bounding box center [196, 370] width 228 height 65
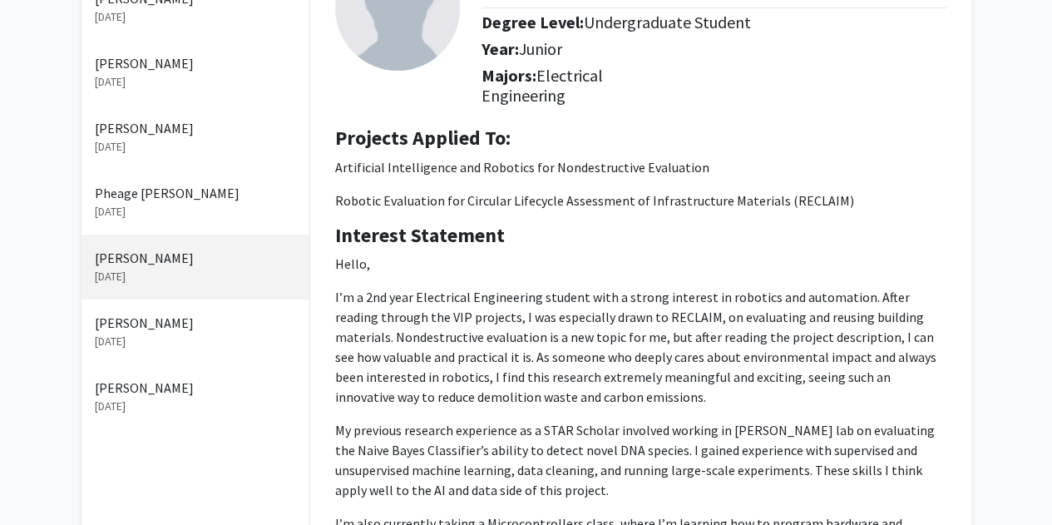
scroll to position [161, 0]
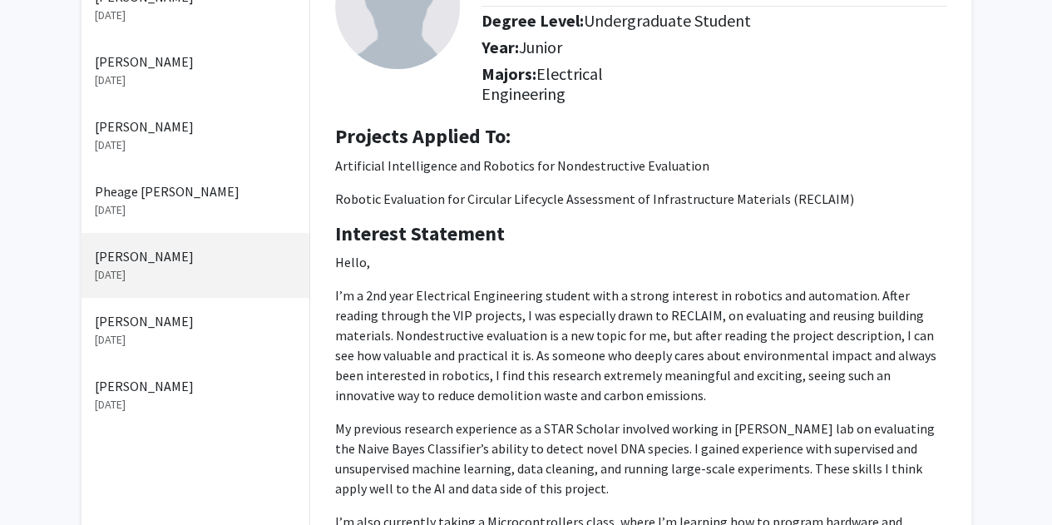
click at [180, 335] on p "[DATE]" at bounding box center [195, 339] width 201 height 17
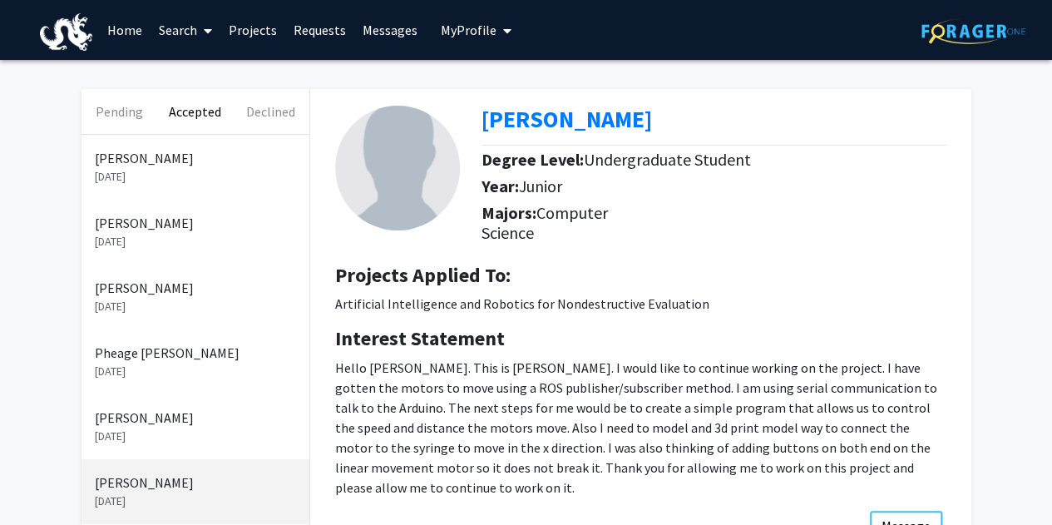
click at [163, 242] on p "[DATE]" at bounding box center [195, 241] width 201 height 17
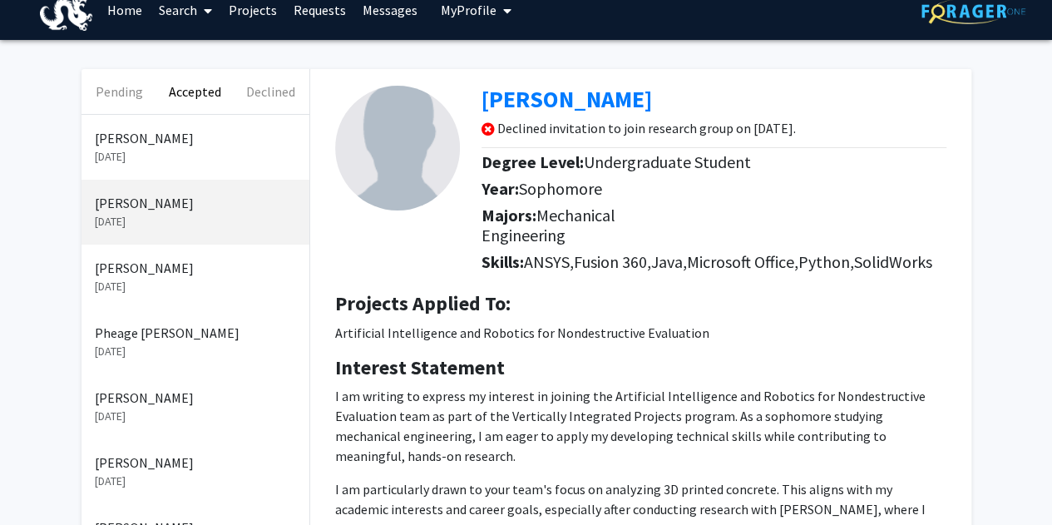
scroll to position [19, 0]
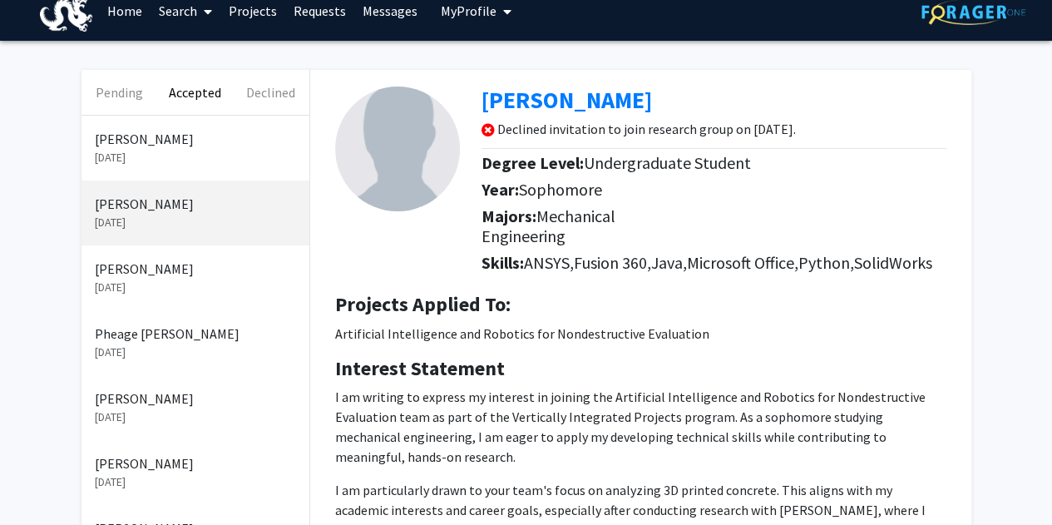
click at [154, 209] on p "[PERSON_NAME]" at bounding box center [195, 204] width 201 height 20
click at [151, 272] on p "[PERSON_NAME]" at bounding box center [195, 269] width 201 height 20
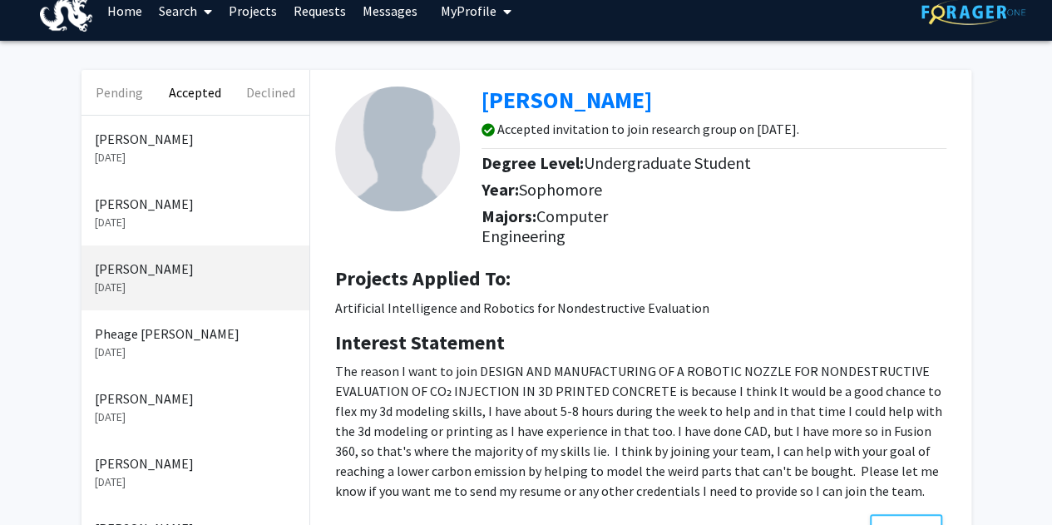
click at [156, 210] on p "[PERSON_NAME]" at bounding box center [195, 204] width 201 height 20
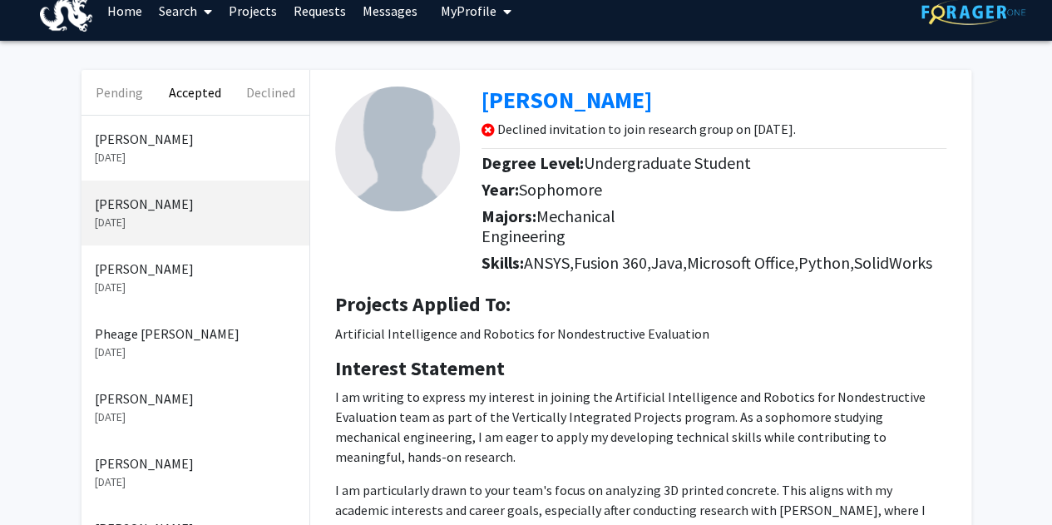
click at [153, 282] on p "[DATE]" at bounding box center [195, 287] width 201 height 17
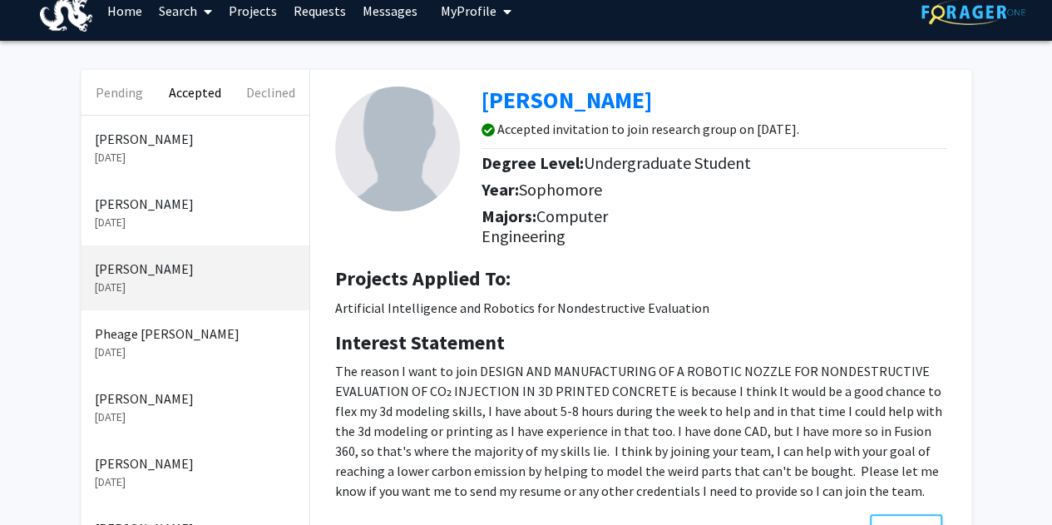
click at [146, 233] on div "[PERSON_NAME] [DATE]" at bounding box center [196, 213] width 228 height 65
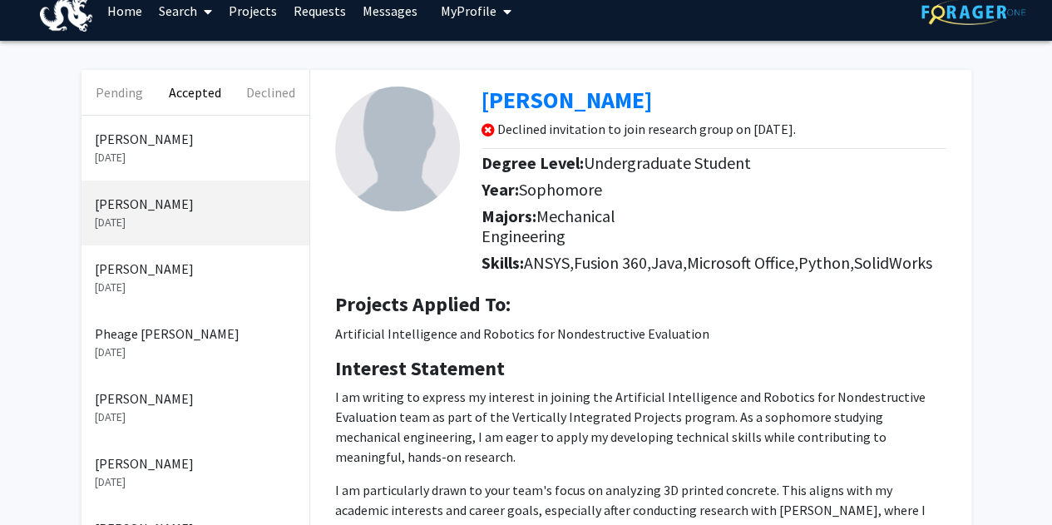
click at [147, 265] on p "[PERSON_NAME]" at bounding box center [195, 269] width 201 height 20
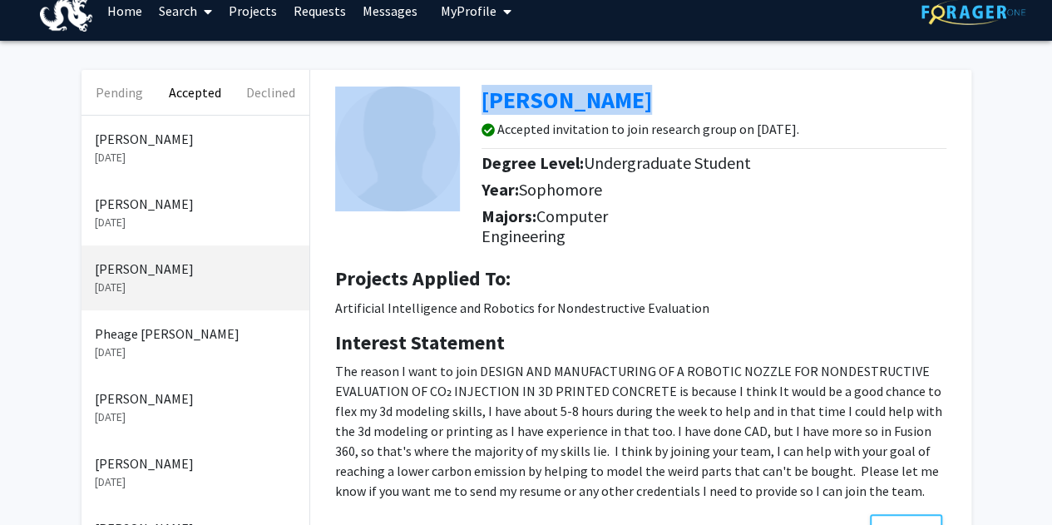
drag, startPoint x: 652, startPoint y: 108, endPoint x: 485, endPoint y: 120, distance: 167.6
click at [478, 112] on div "[PERSON_NAME] Accepted invitation to join research group on [DATE]. Degree Leve…" at bounding box center [641, 162] width 636 height 184
click at [661, 111] on div "[PERSON_NAME]" at bounding box center [720, 104] width 477 height 35
click at [645, 102] on div "[PERSON_NAME]" at bounding box center [720, 104] width 477 height 35
click at [642, 81] on div "[PERSON_NAME] Accepted invitation to join research group on [DATE]. Degree Leve…" at bounding box center [641, 162] width 636 height 184
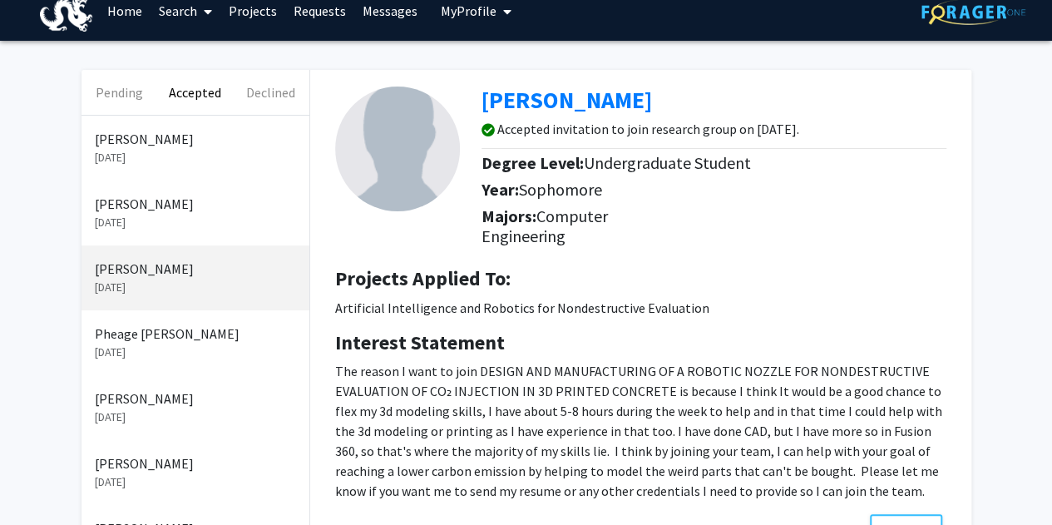
click at [586, 188] on span "Sophomore" at bounding box center [560, 189] width 83 height 21
drag, startPoint x: 635, startPoint y: 91, endPoint x: 481, endPoint y: 107, distance: 154.8
click at [482, 107] on div "[PERSON_NAME]" at bounding box center [720, 104] width 477 height 35
copy b "[PERSON_NAME]"
click at [172, 329] on p "Pheage [PERSON_NAME]" at bounding box center [195, 334] width 201 height 20
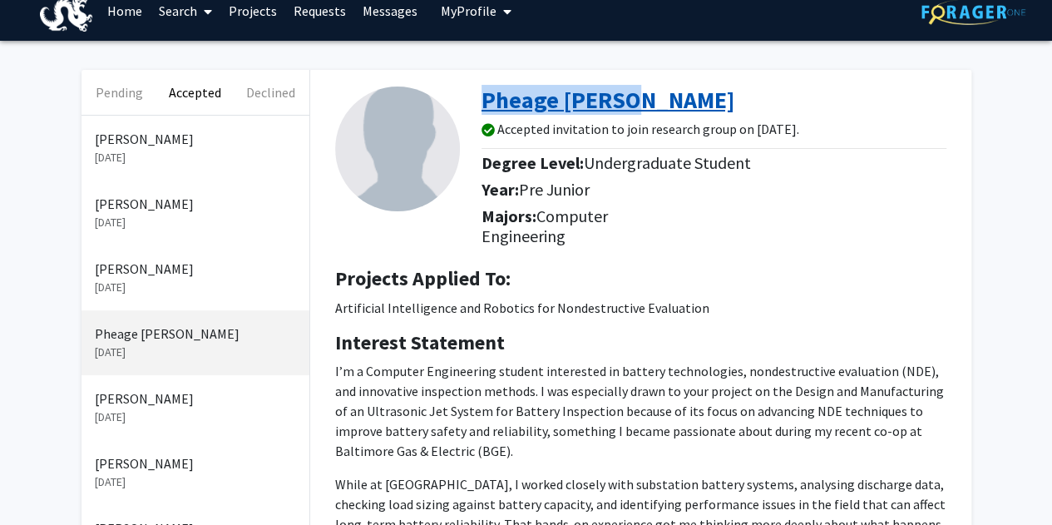
drag, startPoint x: 645, startPoint y: 107, endPoint x: 483, endPoint y: 109, distance: 162.2
click at [483, 107] on div "Pheage [PERSON_NAME]" at bounding box center [720, 104] width 477 height 35
copy b "Pheage [PERSON_NAME]"
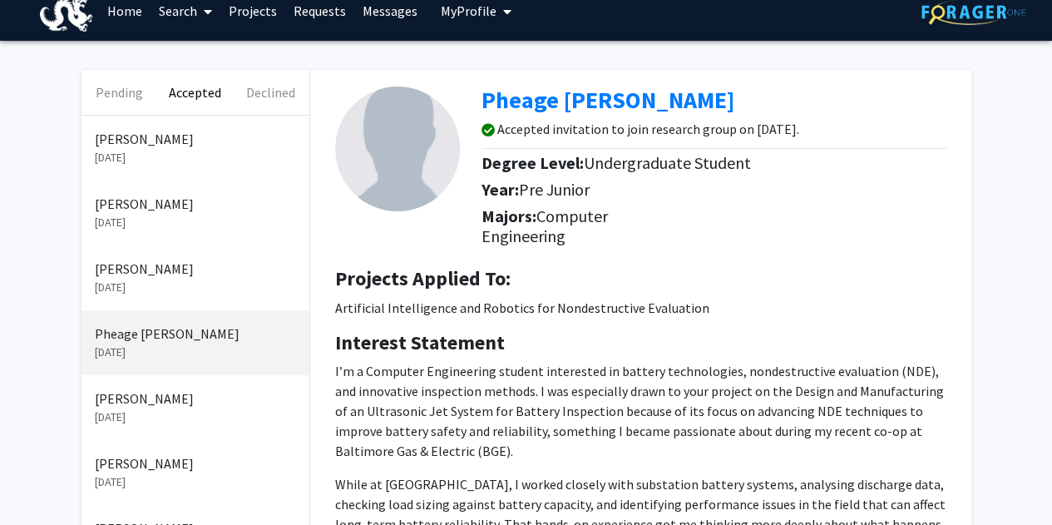
click at [170, 471] on p "[PERSON_NAME]" at bounding box center [195, 463] width 201 height 20
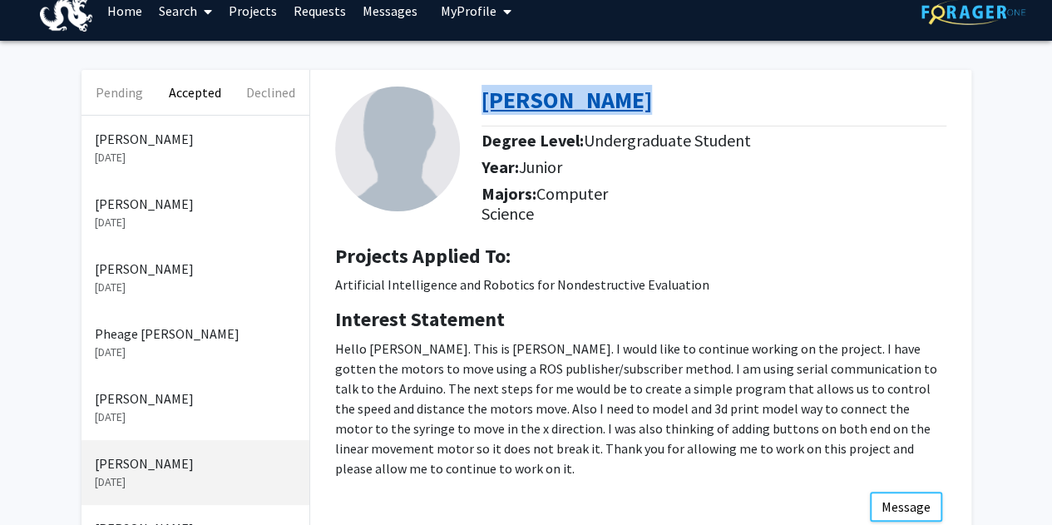
drag, startPoint x: 662, startPoint y: 99, endPoint x: 483, endPoint y: 106, distance: 179.0
click at [483, 106] on div "[PERSON_NAME]" at bounding box center [720, 104] width 477 height 35
copy b "[PERSON_NAME]"
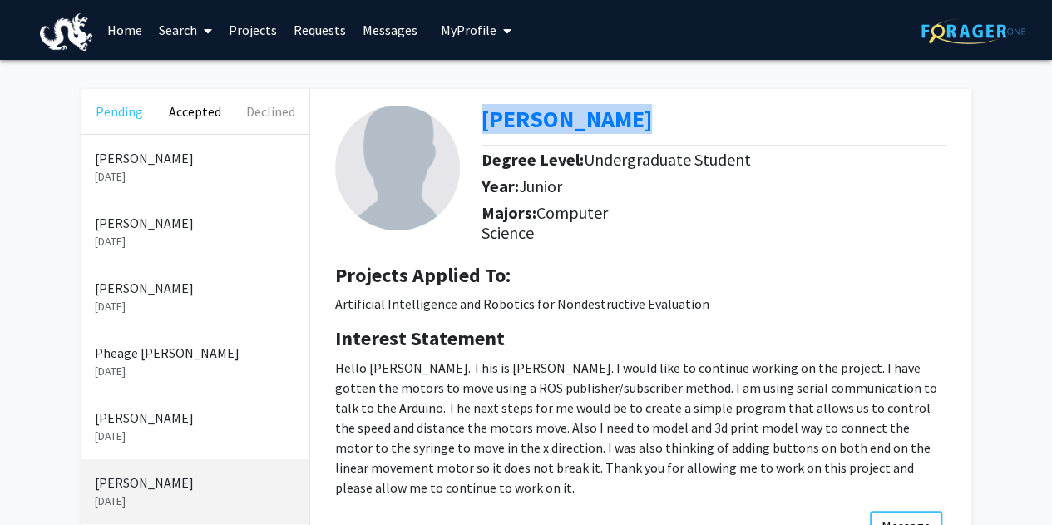
click at [105, 109] on button "Pending" at bounding box center [120, 111] width 76 height 45
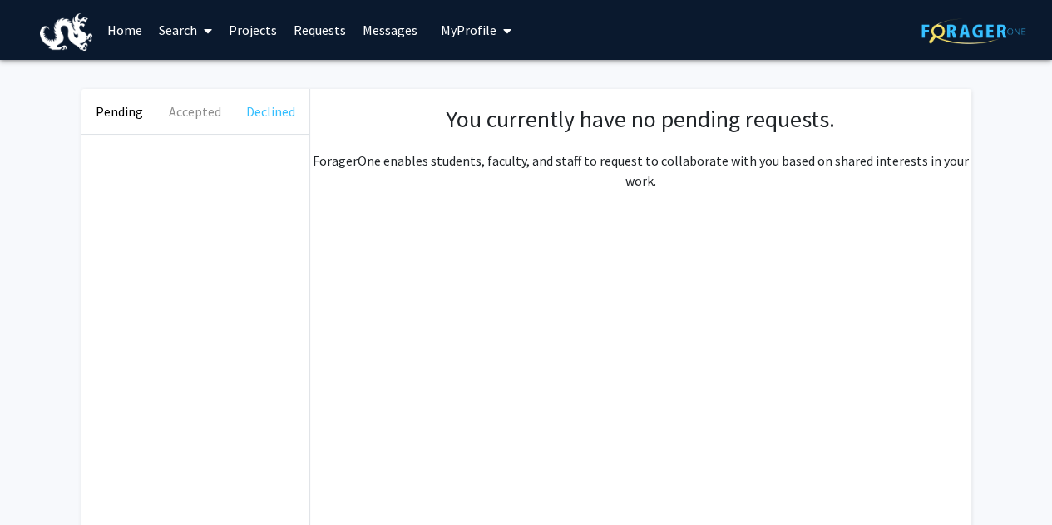
click at [270, 103] on button "Declined" at bounding box center [271, 111] width 76 height 45
